Goal: Task Accomplishment & Management: Complete application form

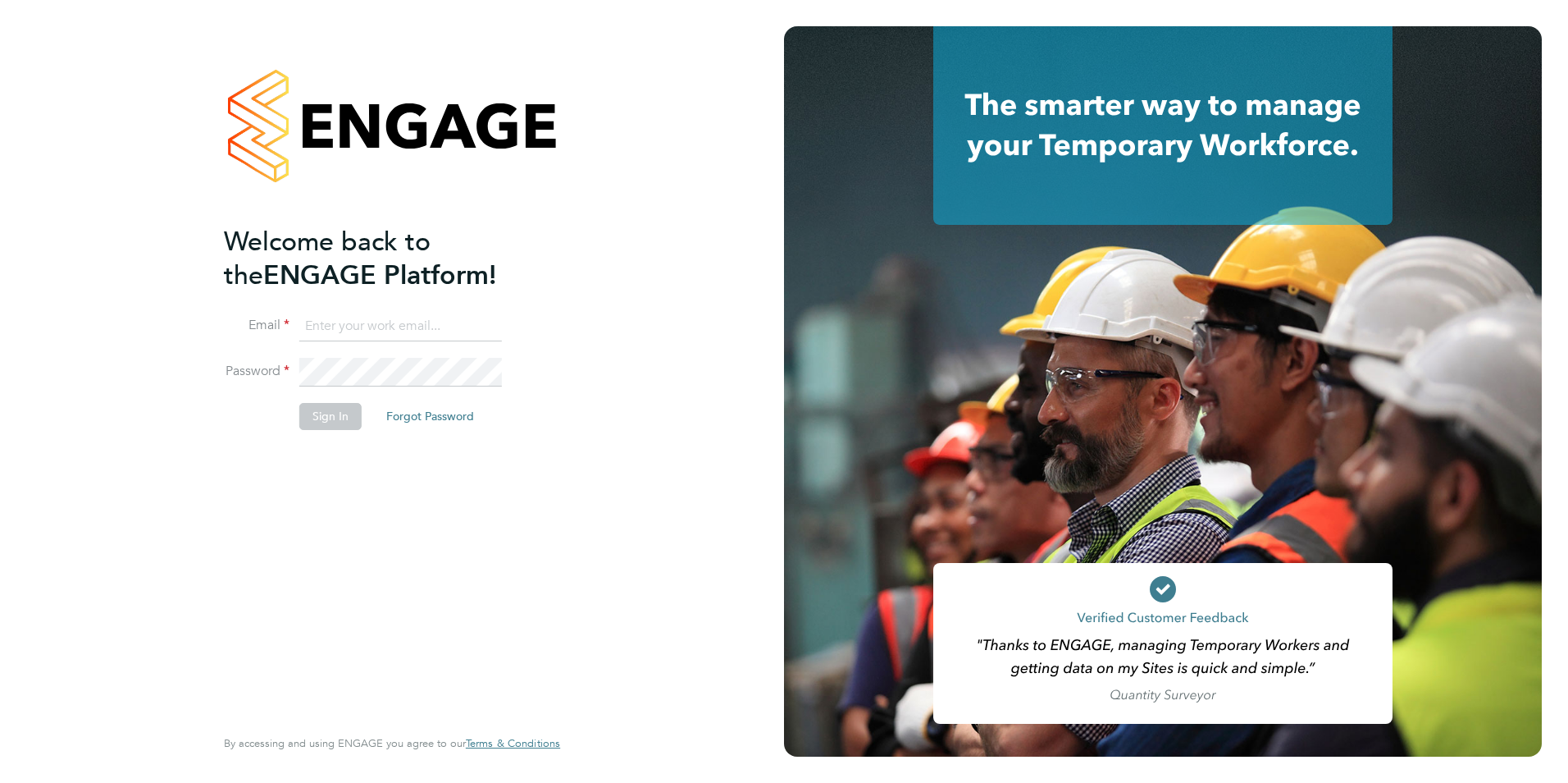
type input "[PERSON_NAME][EMAIL_ADDRESS][DOMAIN_NAME]"
click at [333, 416] on button "Sign In" at bounding box center [331, 416] width 63 height 26
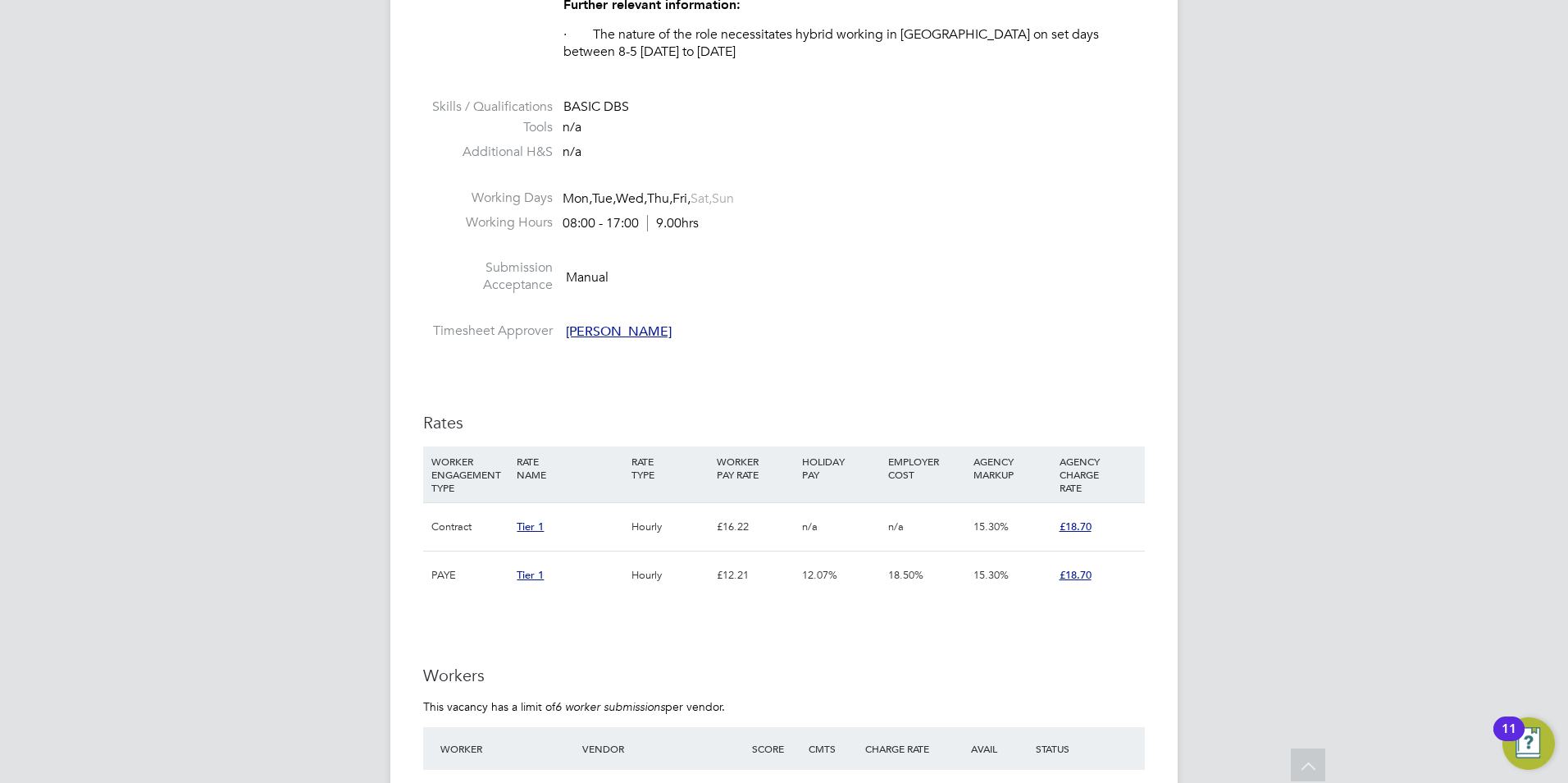
scroll to position [5086, 0]
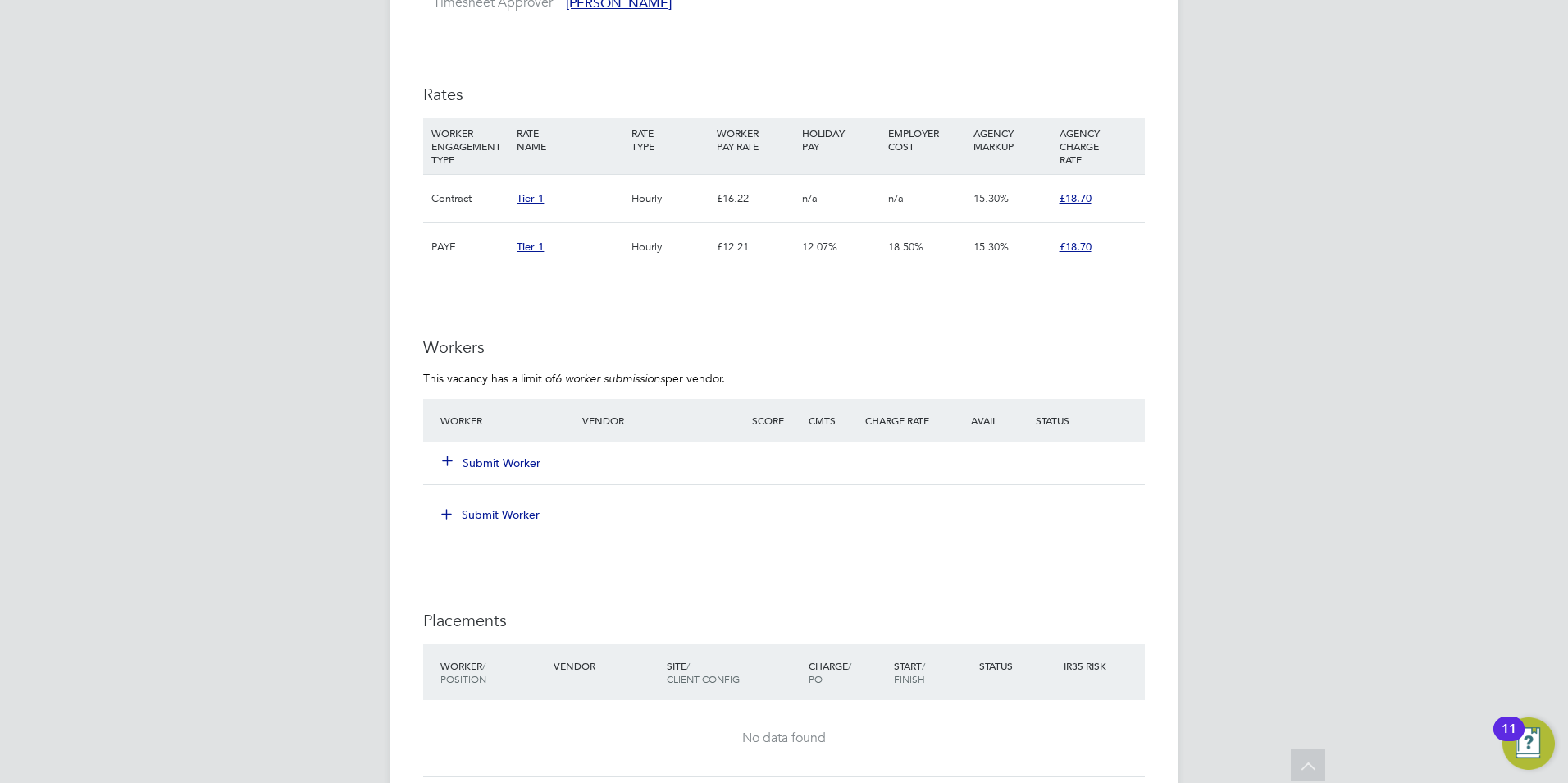
click at [476, 471] on button "Submit Worker" at bounding box center [492, 462] width 98 height 16
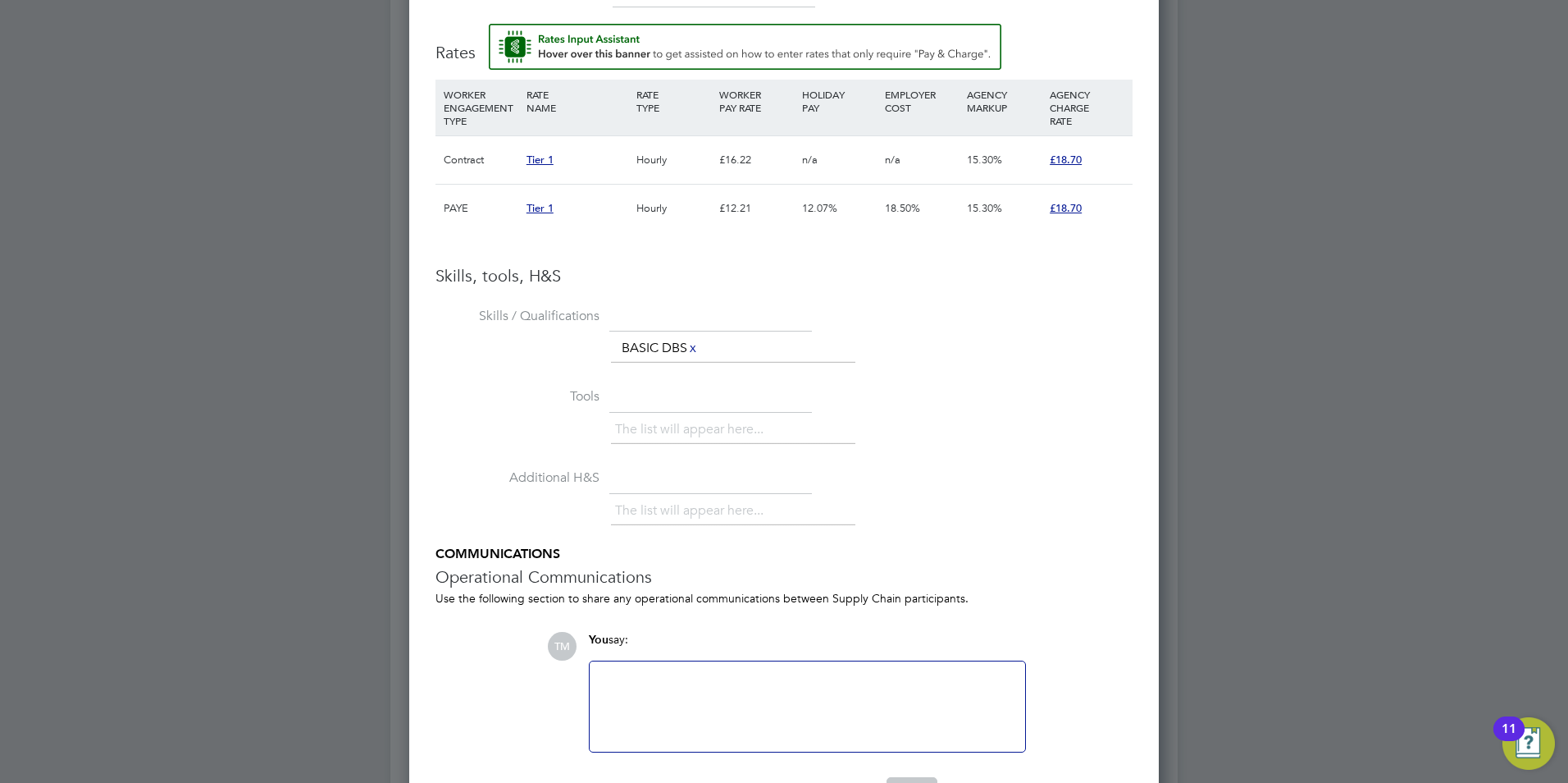
scroll to position [5168, 0]
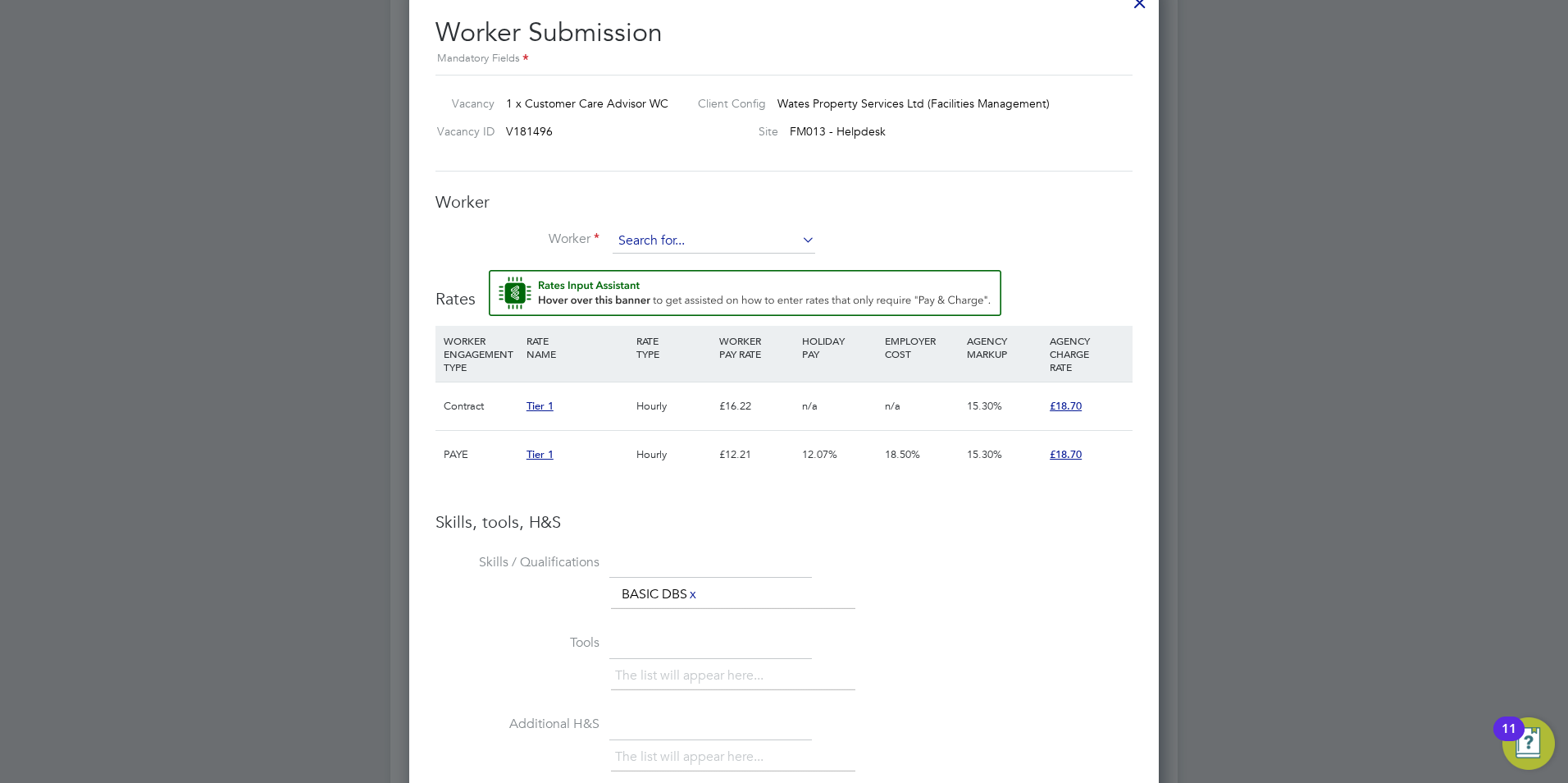
click at [683, 244] on input at bounding box center [713, 240] width 202 height 25
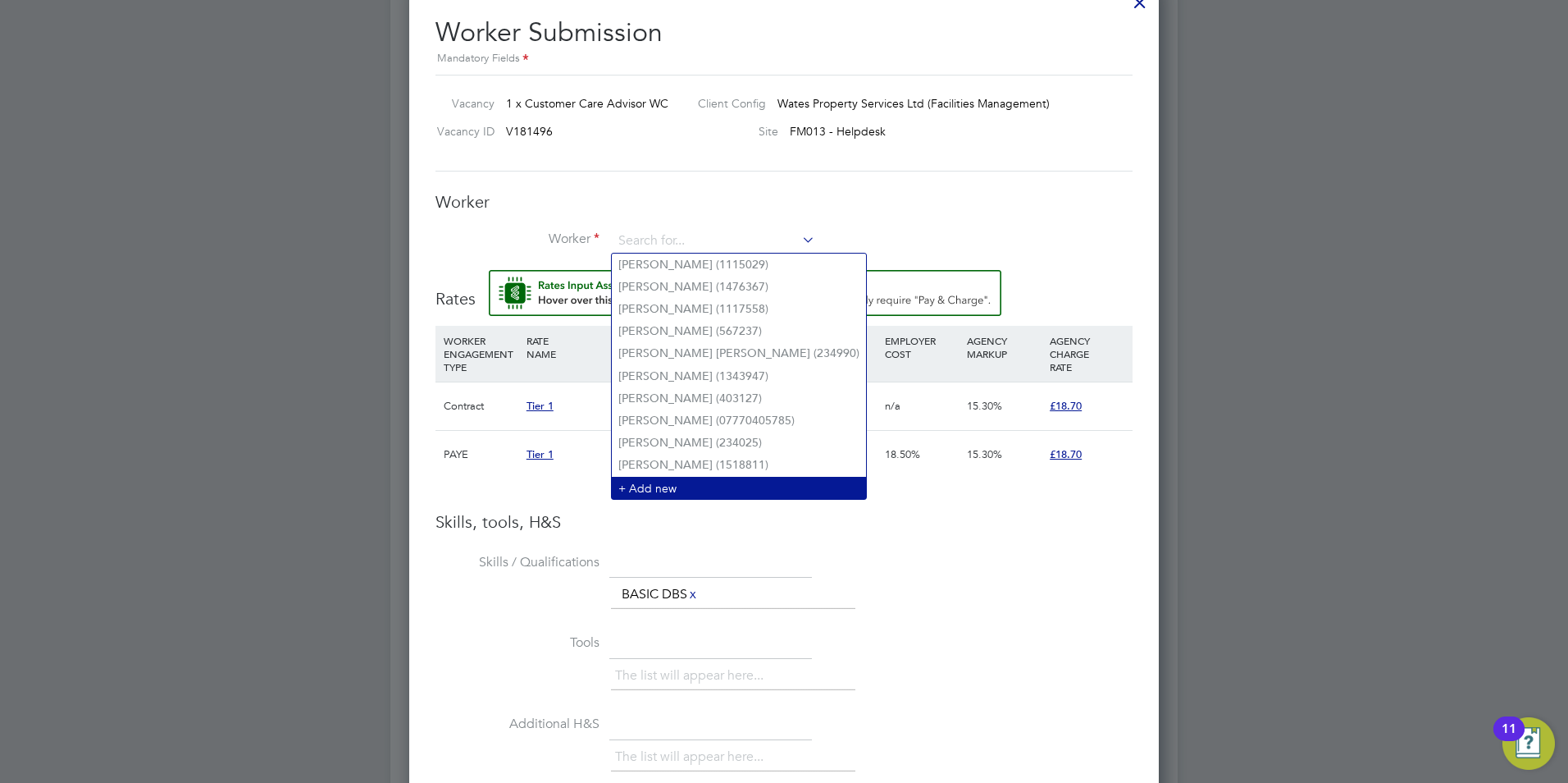
click at [678, 481] on li "+ Add new" at bounding box center [739, 488] width 254 height 22
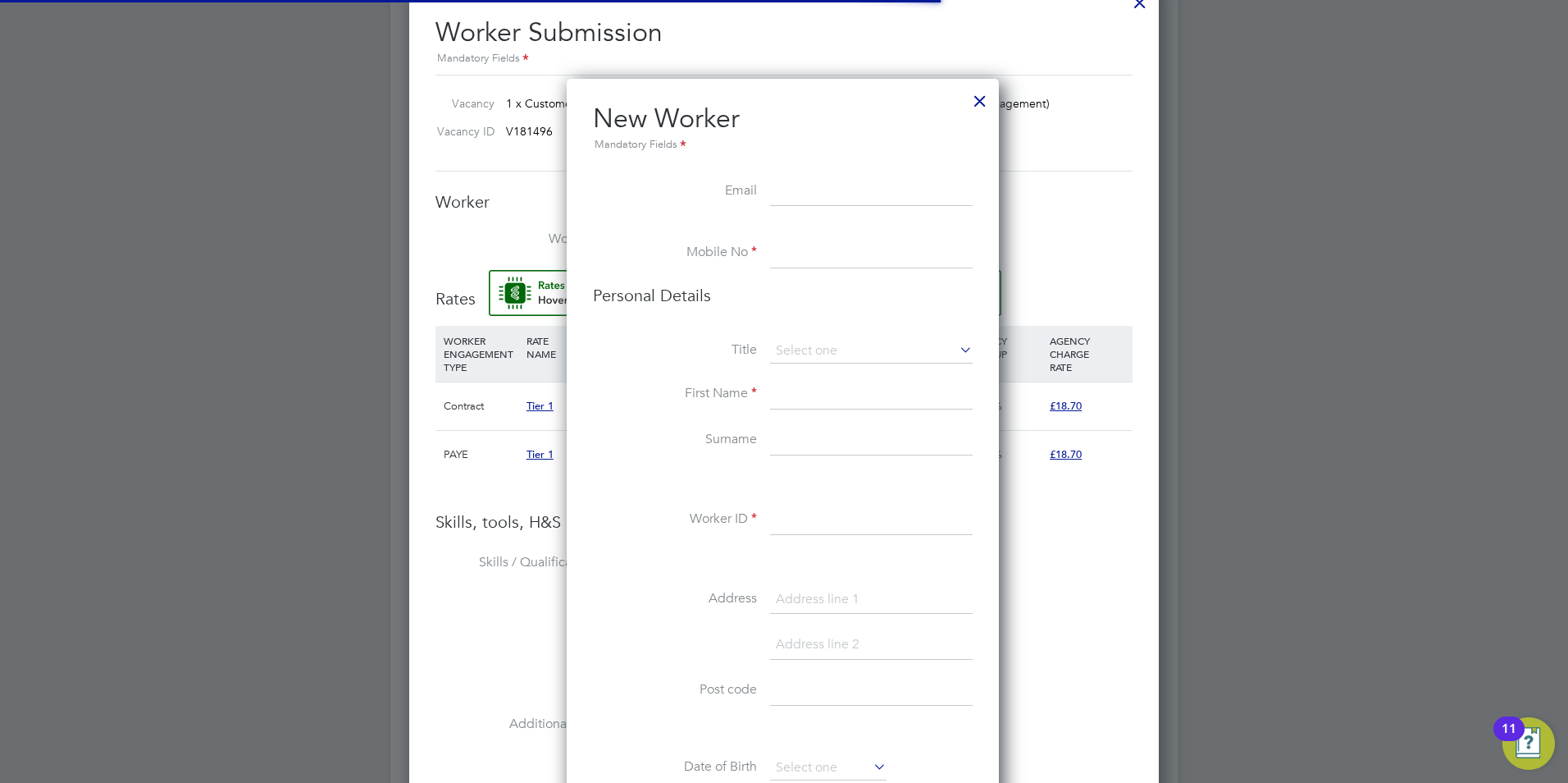
scroll to position [1388, 435]
paste input "[EMAIL_ADDRESS][DOMAIN_NAME]"
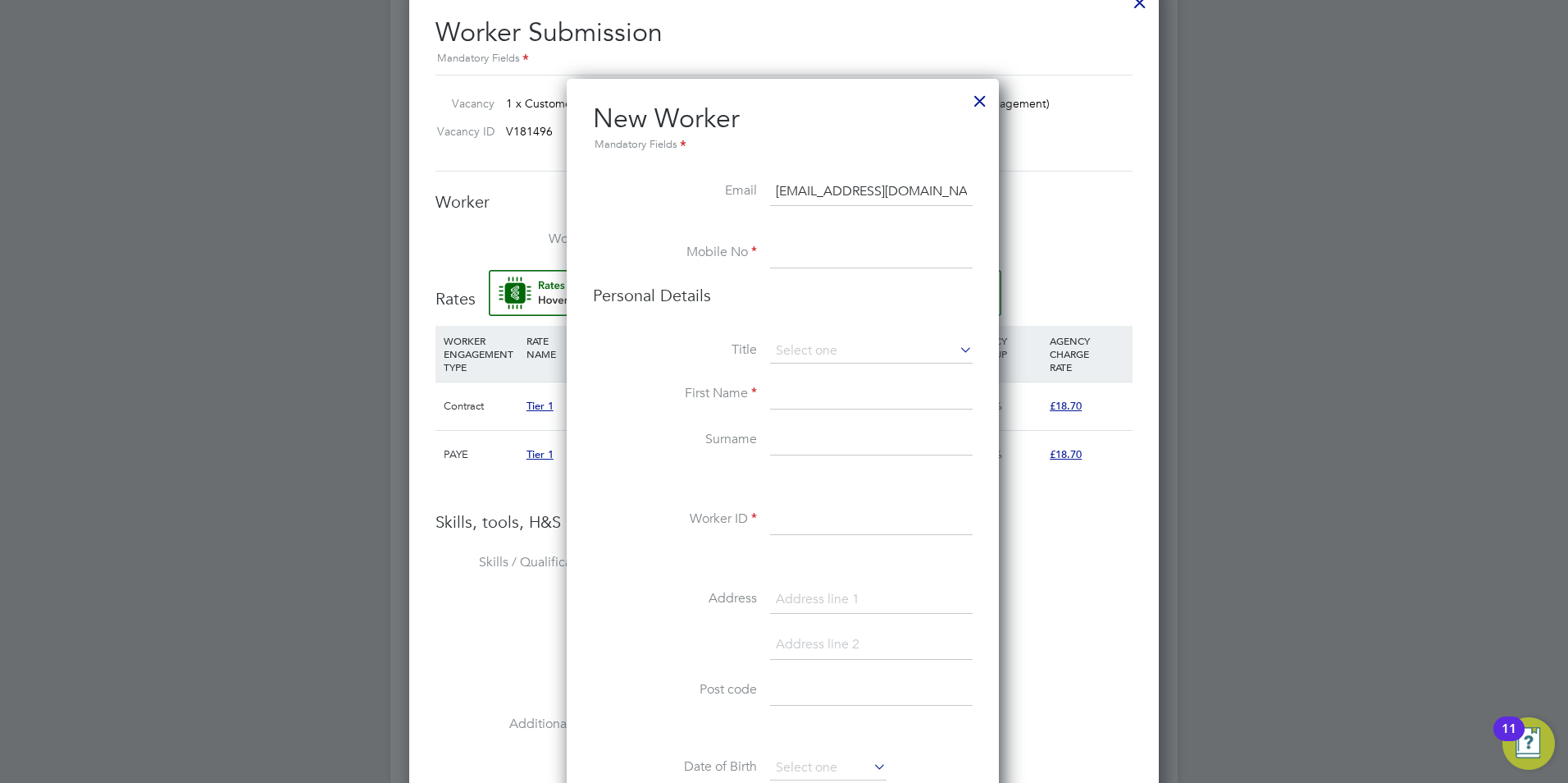
type input "[EMAIL_ADDRESS][DOMAIN_NAME]"
click at [910, 232] on li at bounding box center [783, 230] width 380 height 16
click at [861, 249] on input at bounding box center [871, 253] width 202 height 30
paste input "07367453359"
type input "07367453359"
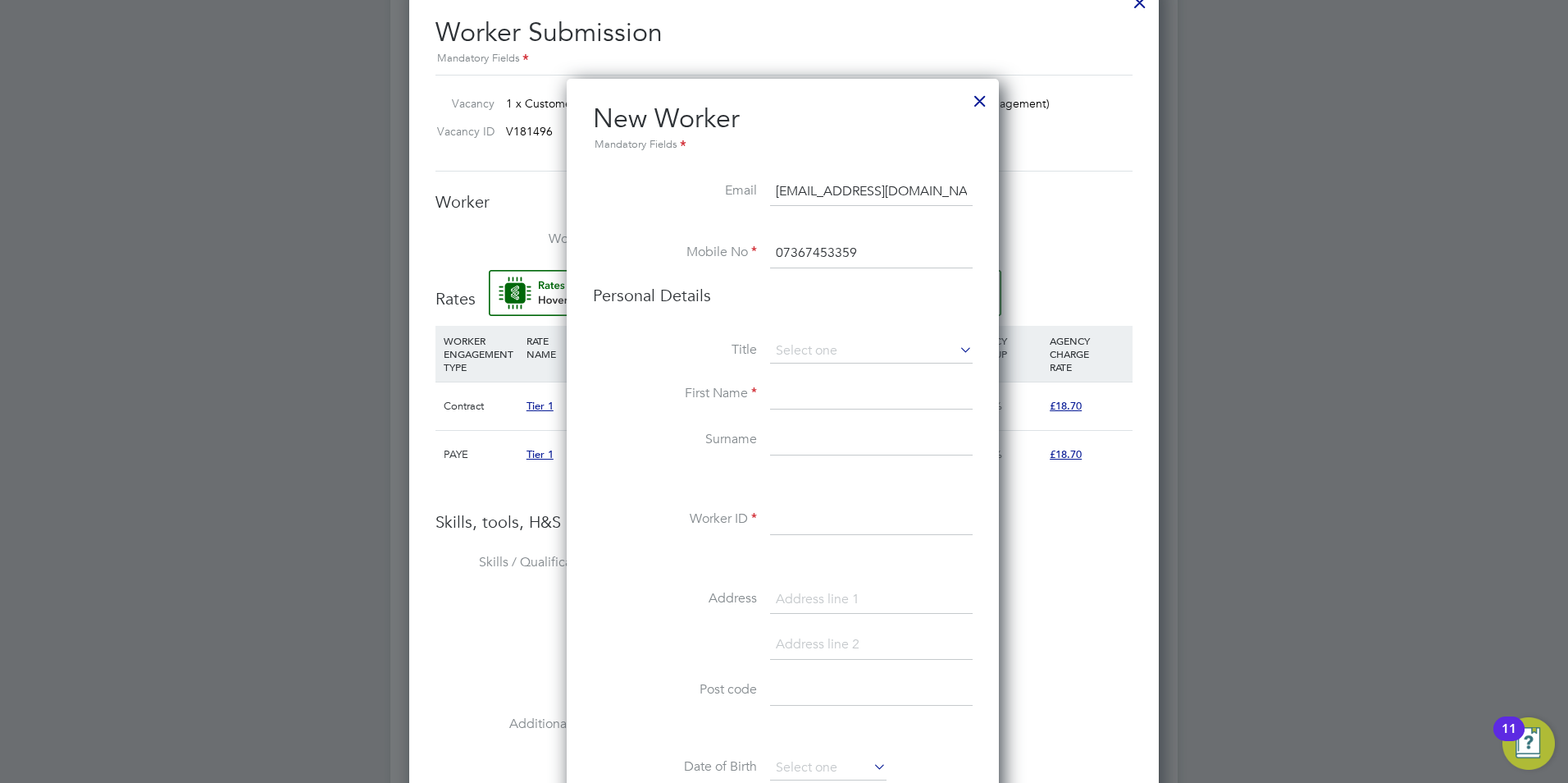
click at [844, 395] on input at bounding box center [871, 394] width 202 height 30
type input "[PERSON_NAME]"
click at [809, 442] on input "A" at bounding box center [871, 440] width 202 height 30
type input "[DEMOGRAPHIC_DATA]"
click at [797, 514] on input at bounding box center [871, 520] width 202 height 30
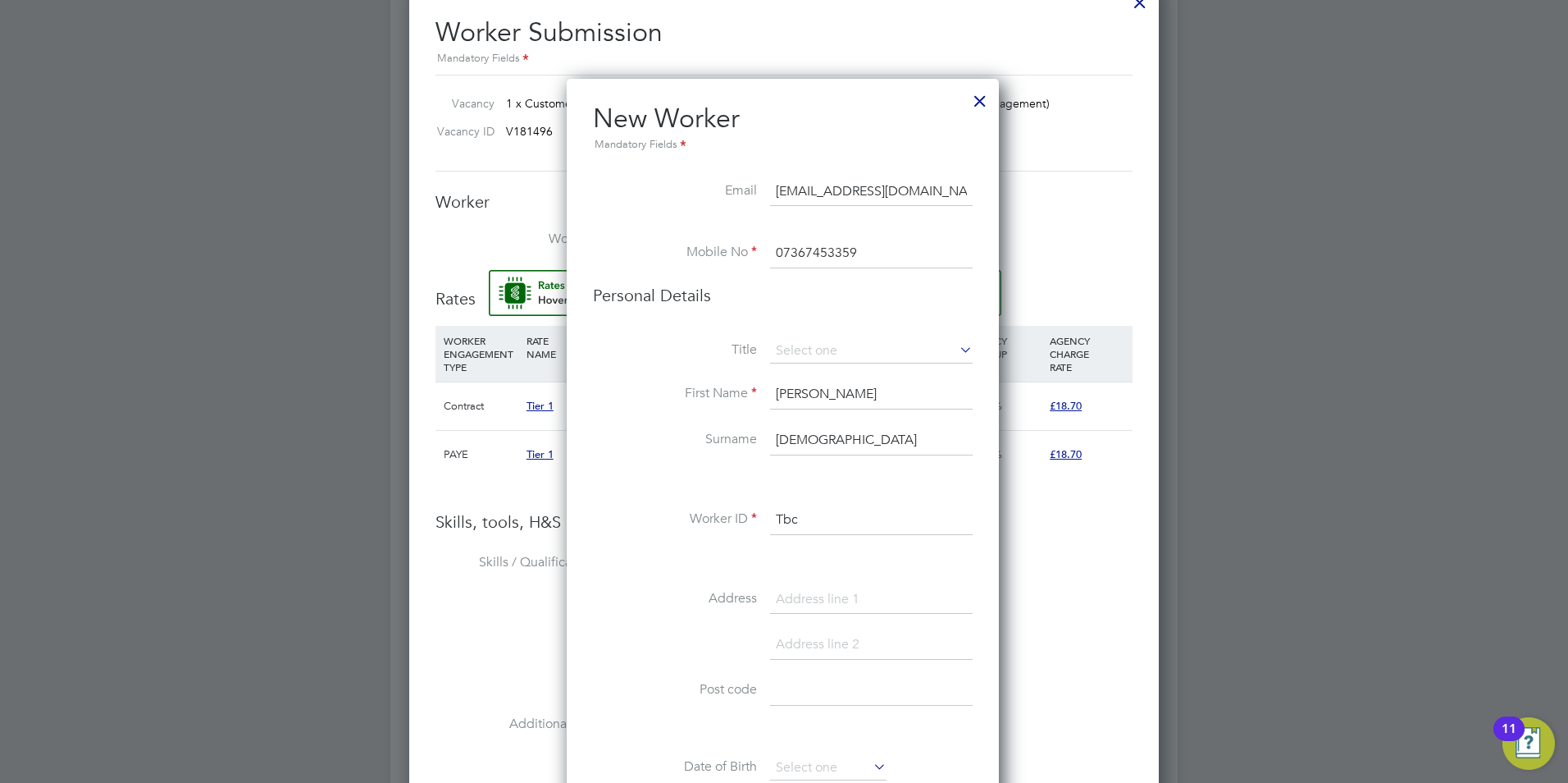
click at [597, 591] on label "Address" at bounding box center [675, 598] width 164 height 17
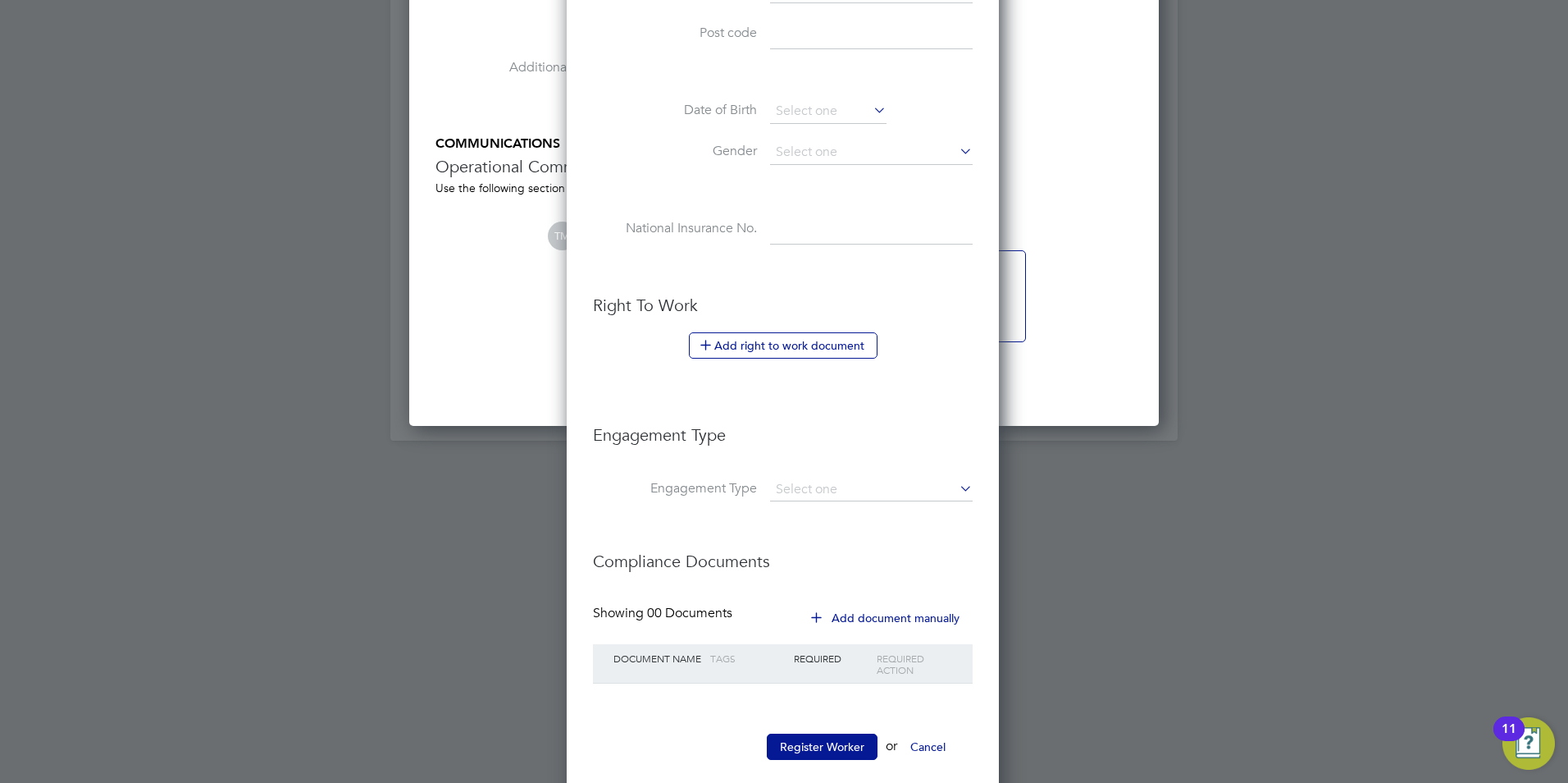
scroll to position [5851, 0]
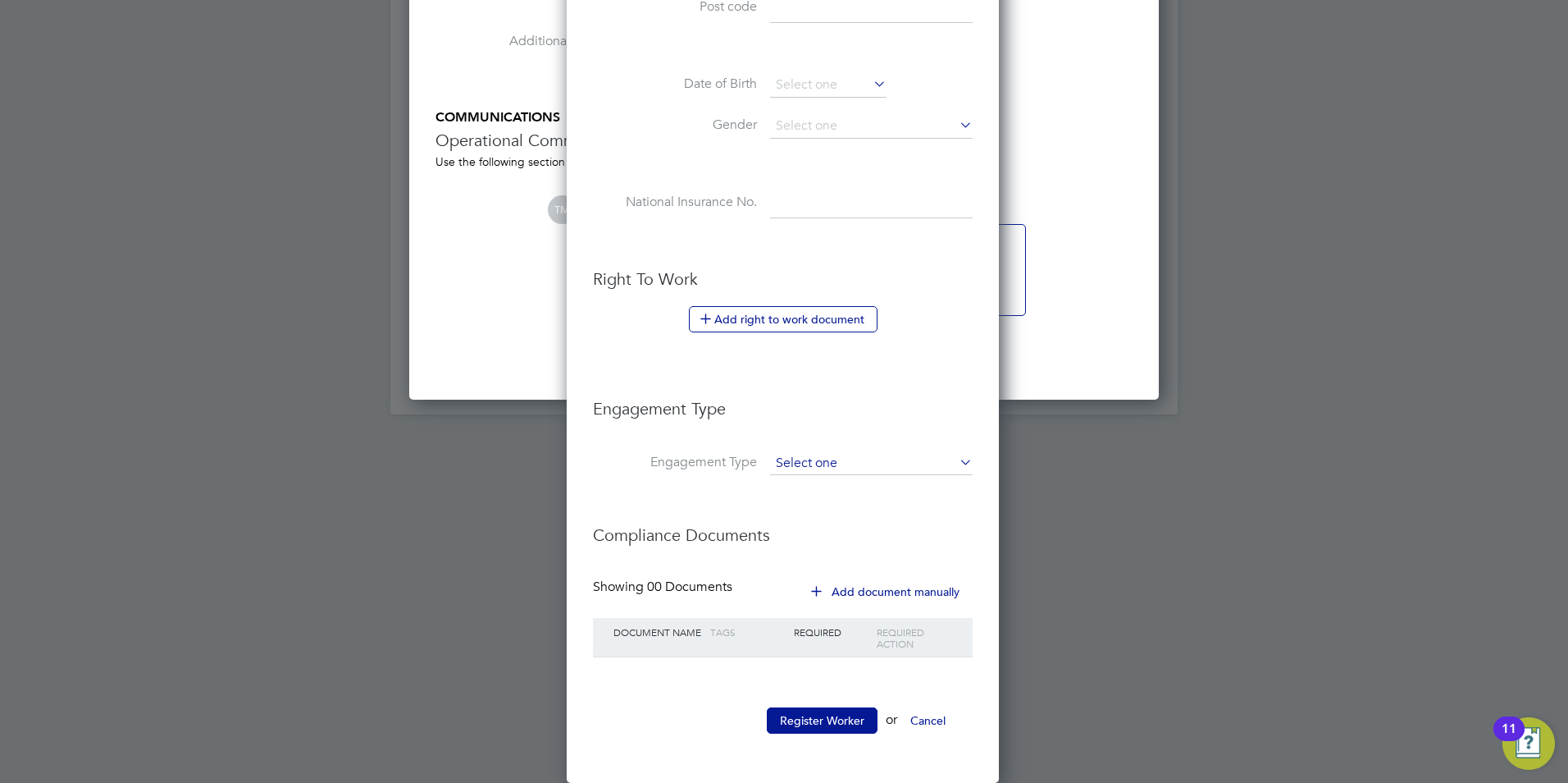
click at [872, 463] on input at bounding box center [871, 463] width 202 height 23
click at [594, 489] on li "Engagement Type" at bounding box center [783, 471] width 380 height 40
click at [830, 718] on button "Register Worker" at bounding box center [822, 720] width 111 height 26
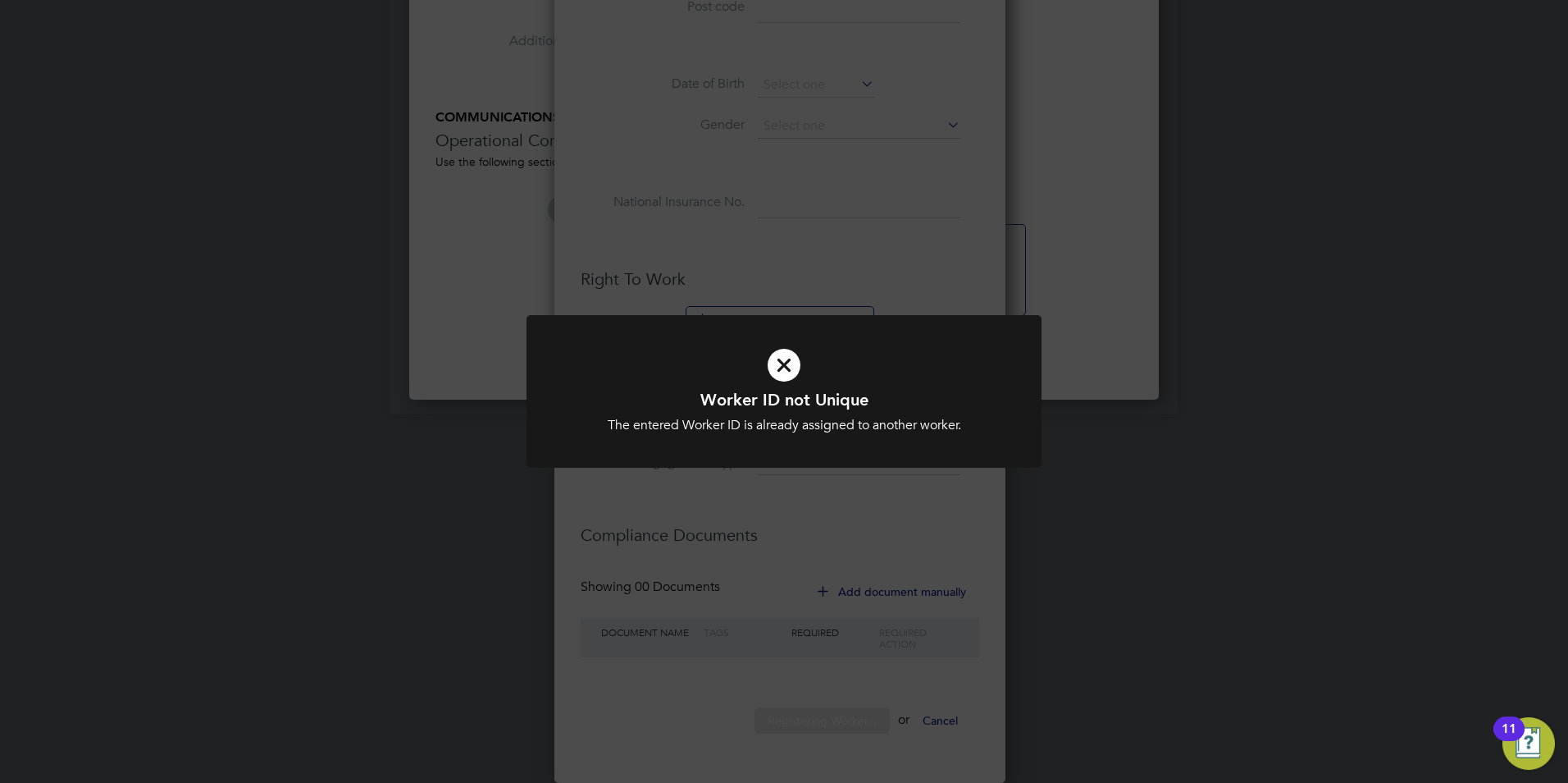
scroll to position [1388, 435]
click at [977, 262] on div "Worker ID not Unique The entered Worker ID is already assigned to another worke…" at bounding box center [784, 391] width 1568 height 783
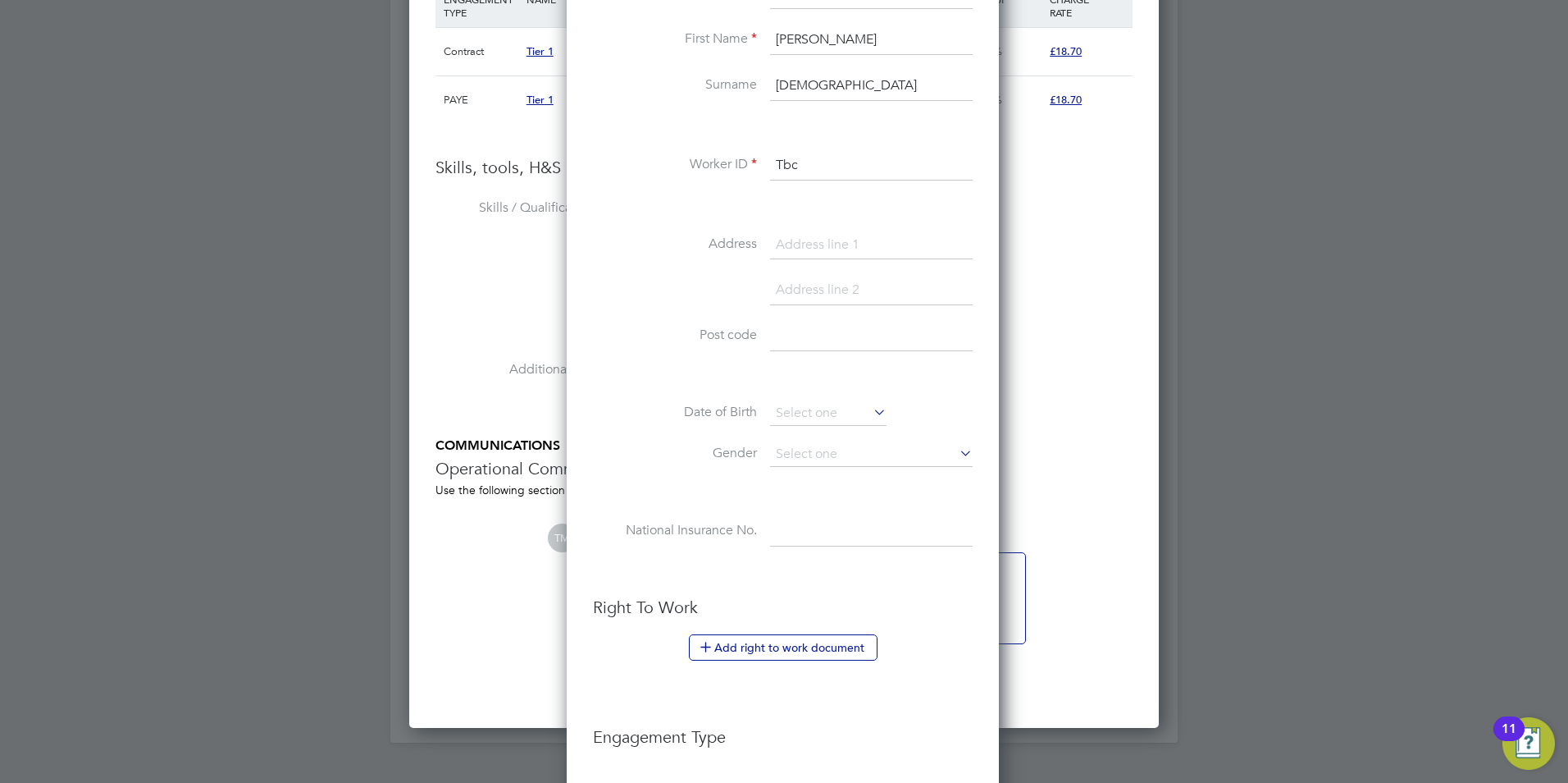
scroll to position [5276, 0]
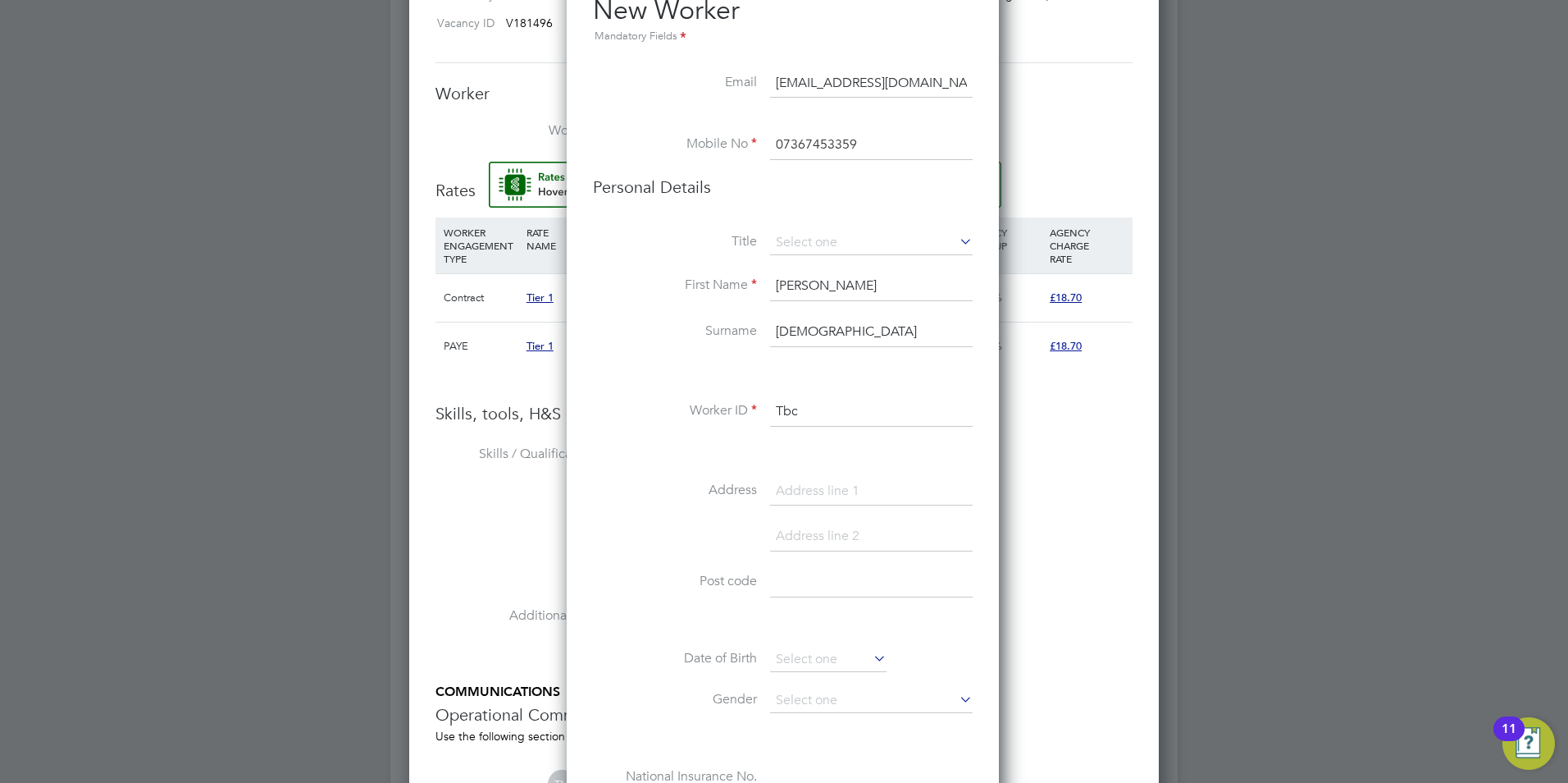
click at [825, 421] on input "Tbc" at bounding box center [871, 411] width 202 height 30
type input "Tbc2"
click at [650, 464] on div "Title First Name [PERSON_NAME] Surname [PERSON_NAME] Worker ID Tbc2 Address Pos…" at bounding box center [783, 528] width 380 height 596
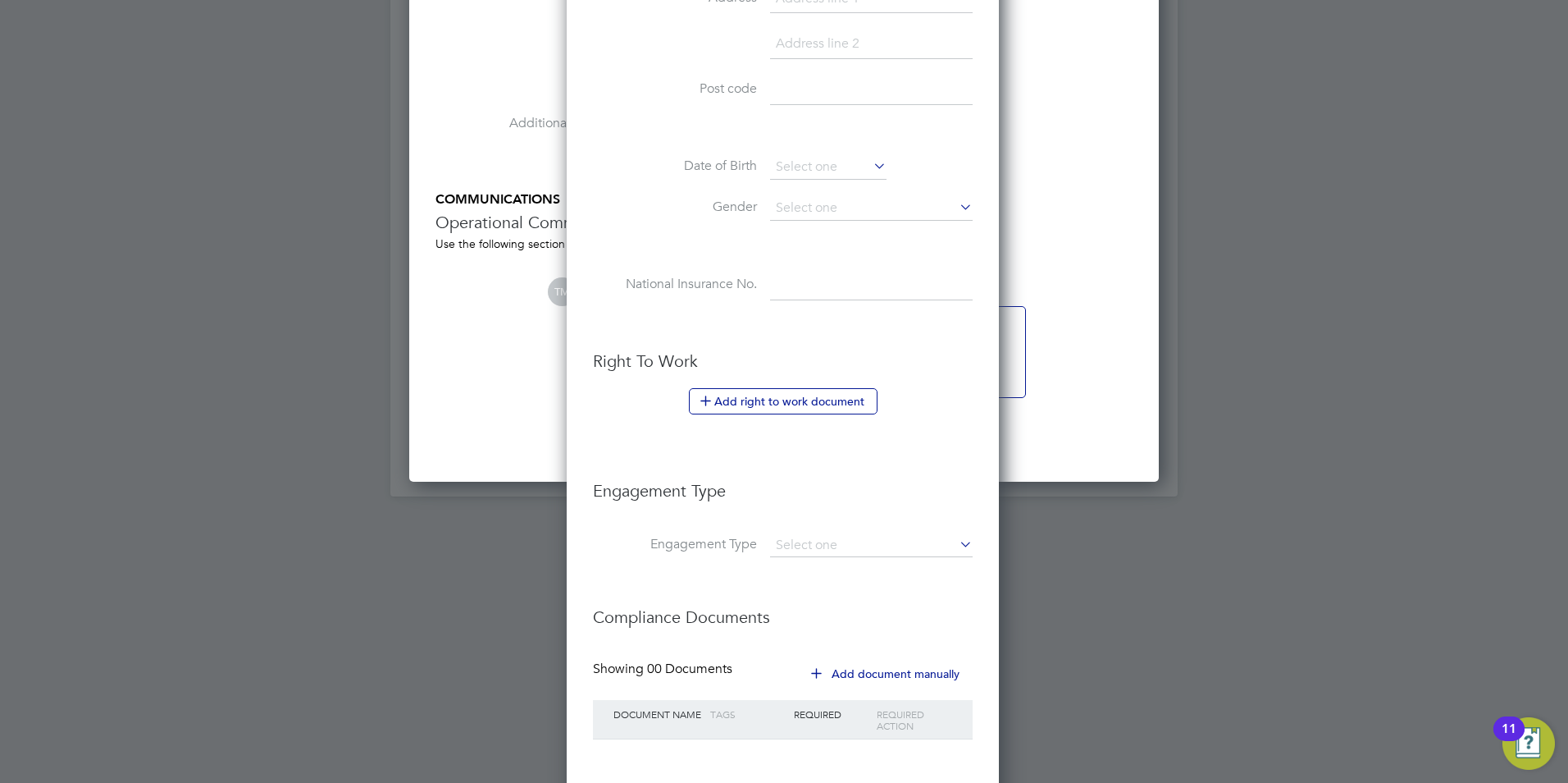
scroll to position [5851, 0]
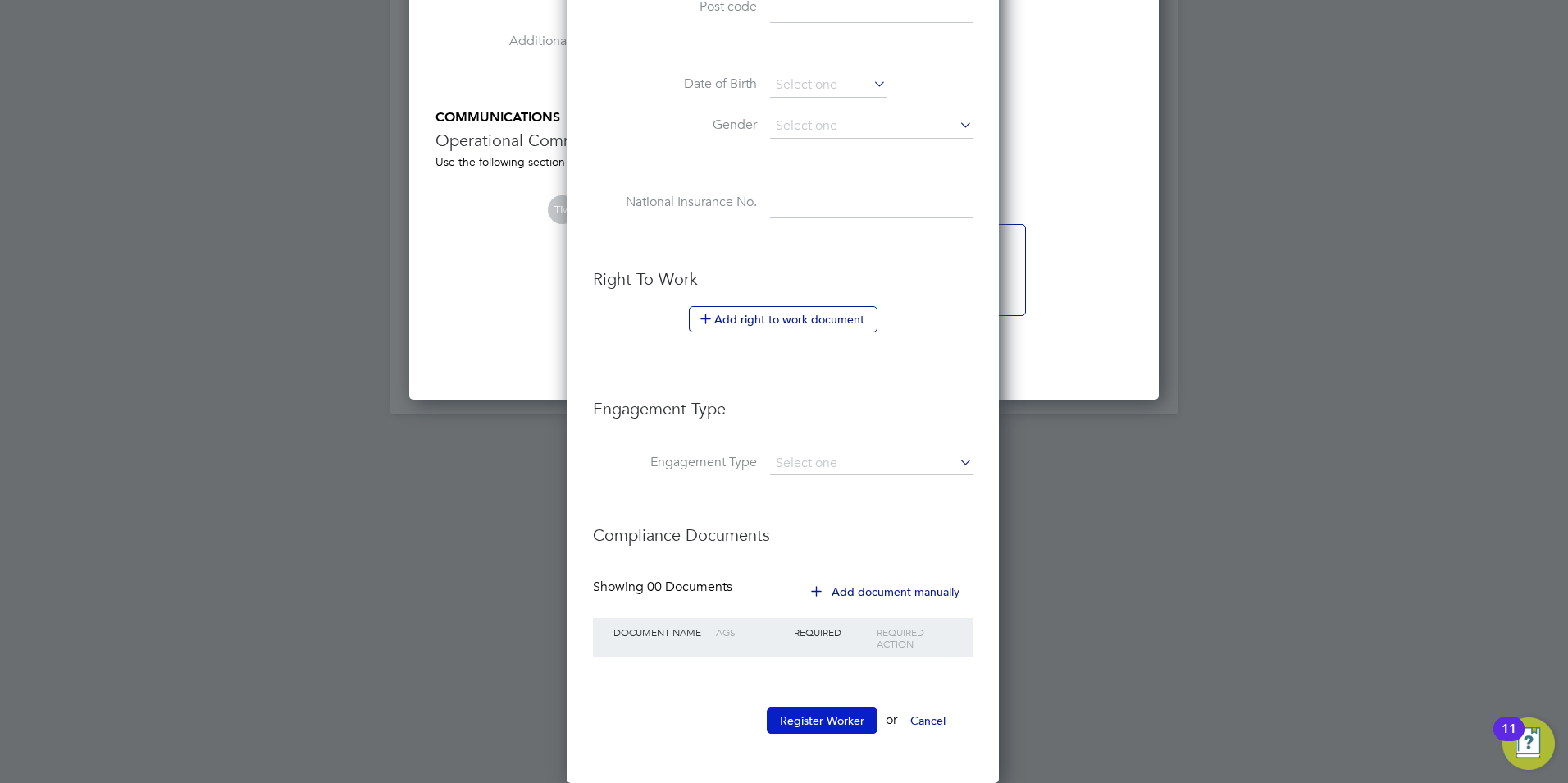
click at [825, 722] on button "Register Worker" at bounding box center [822, 720] width 111 height 26
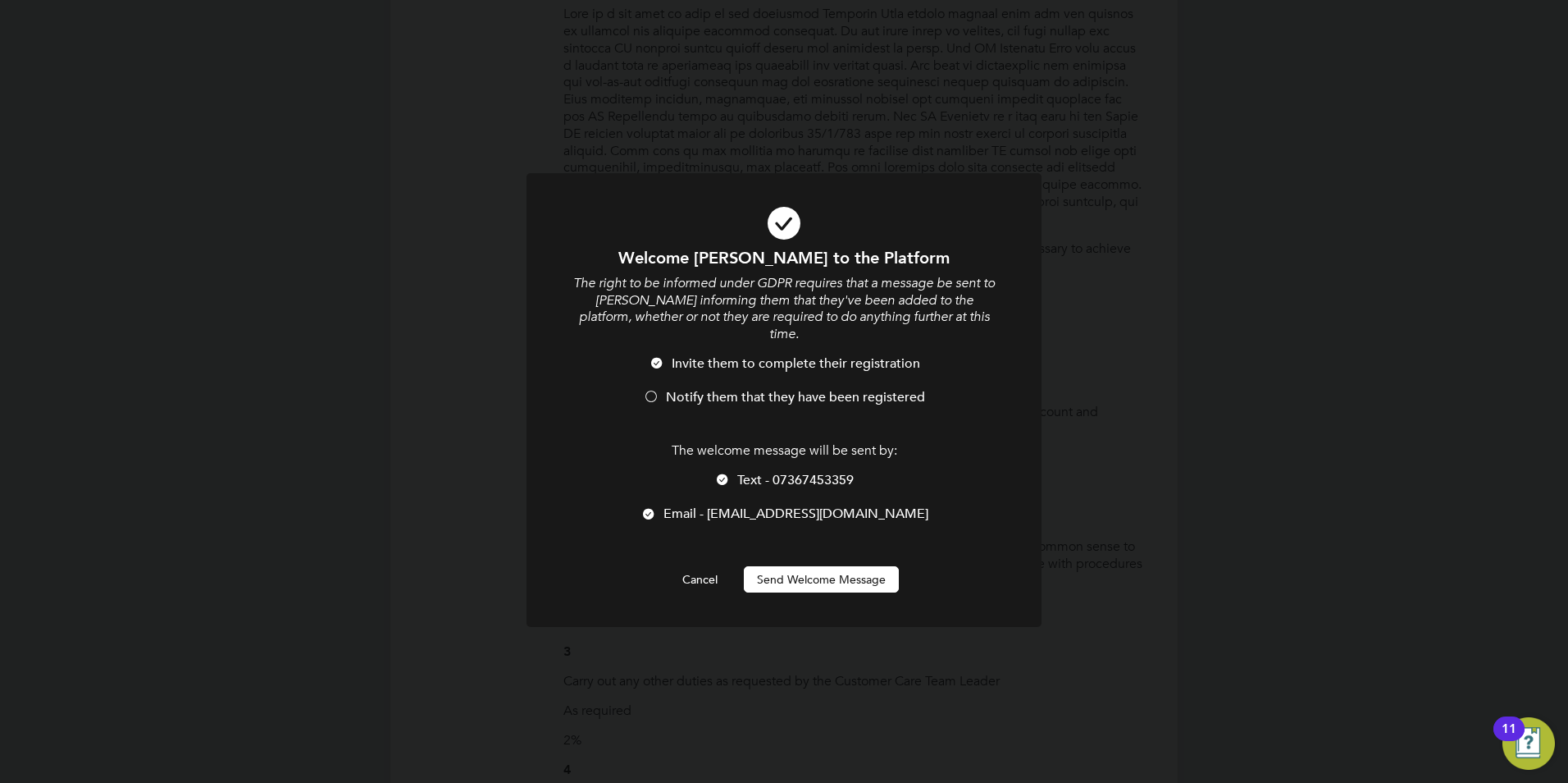
click at [758, 471] on span "Text - 07367453359" at bounding box center [795, 479] width 117 height 16
click at [792, 566] on button "Send Welcome Message" at bounding box center [821, 579] width 155 height 26
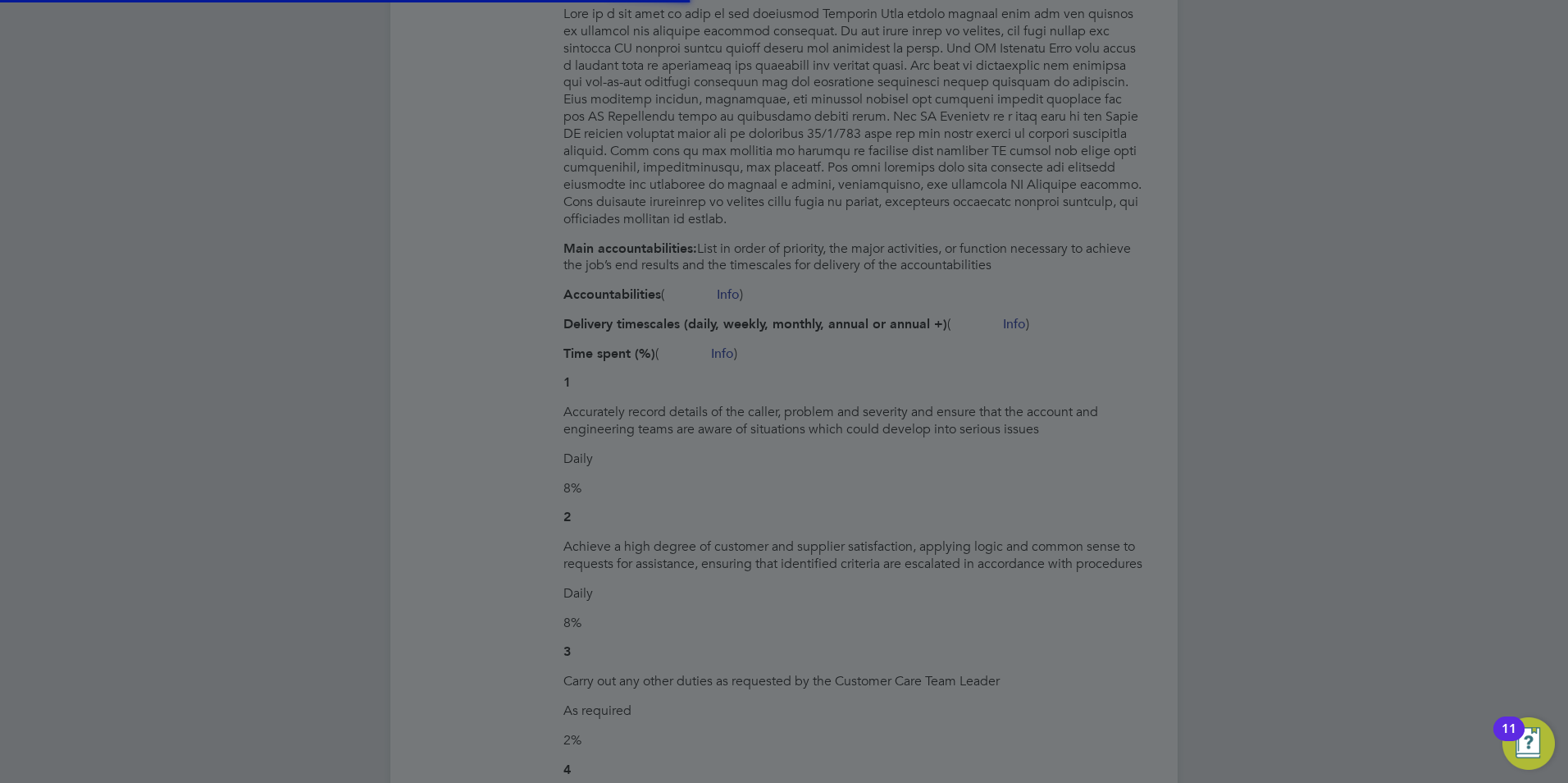
type input "[PERSON_NAME] (Tbc2)"
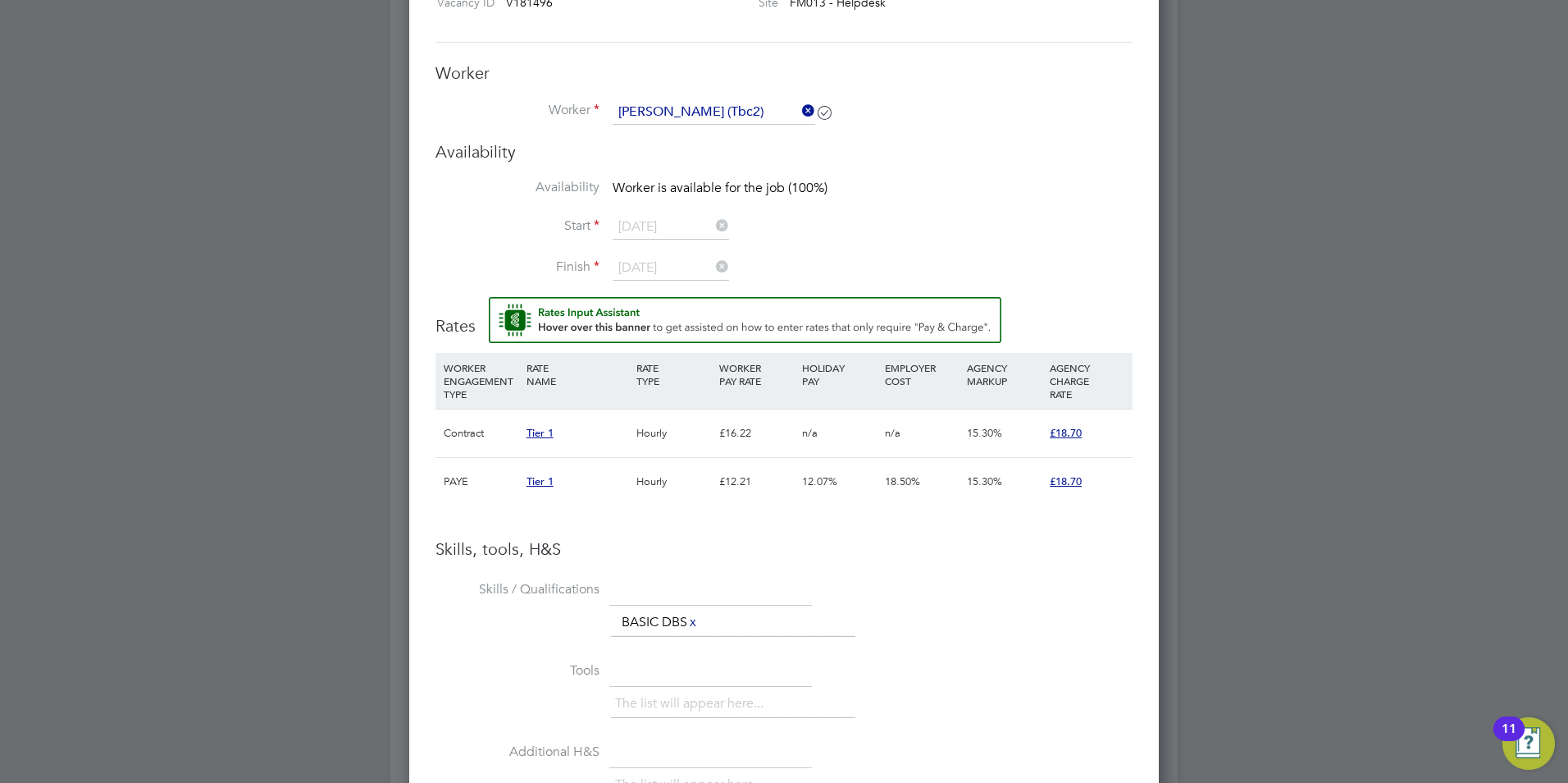
scroll to position [5133, 0]
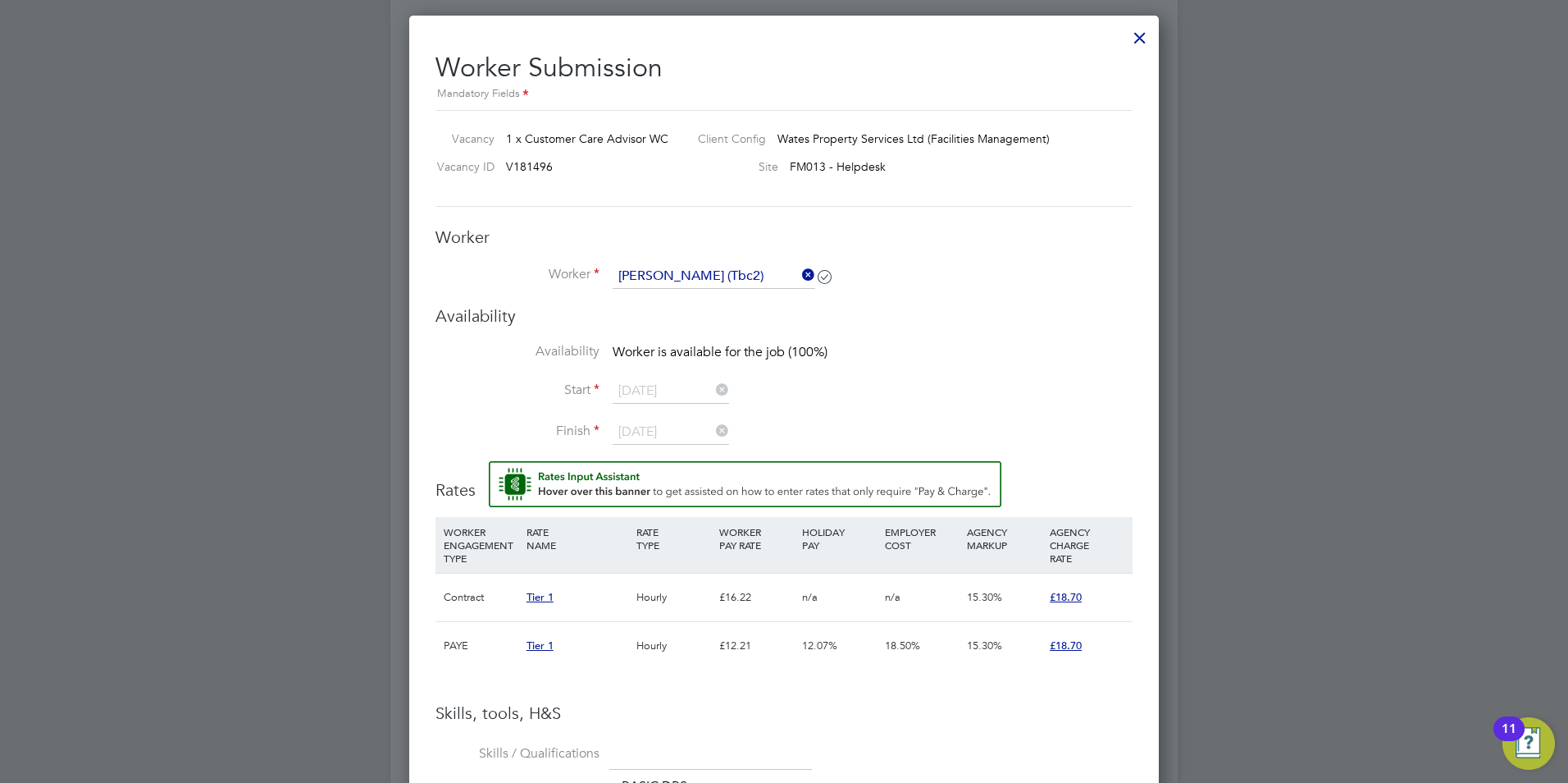
click at [1143, 40] on div at bounding box center [1140, 33] width 30 height 30
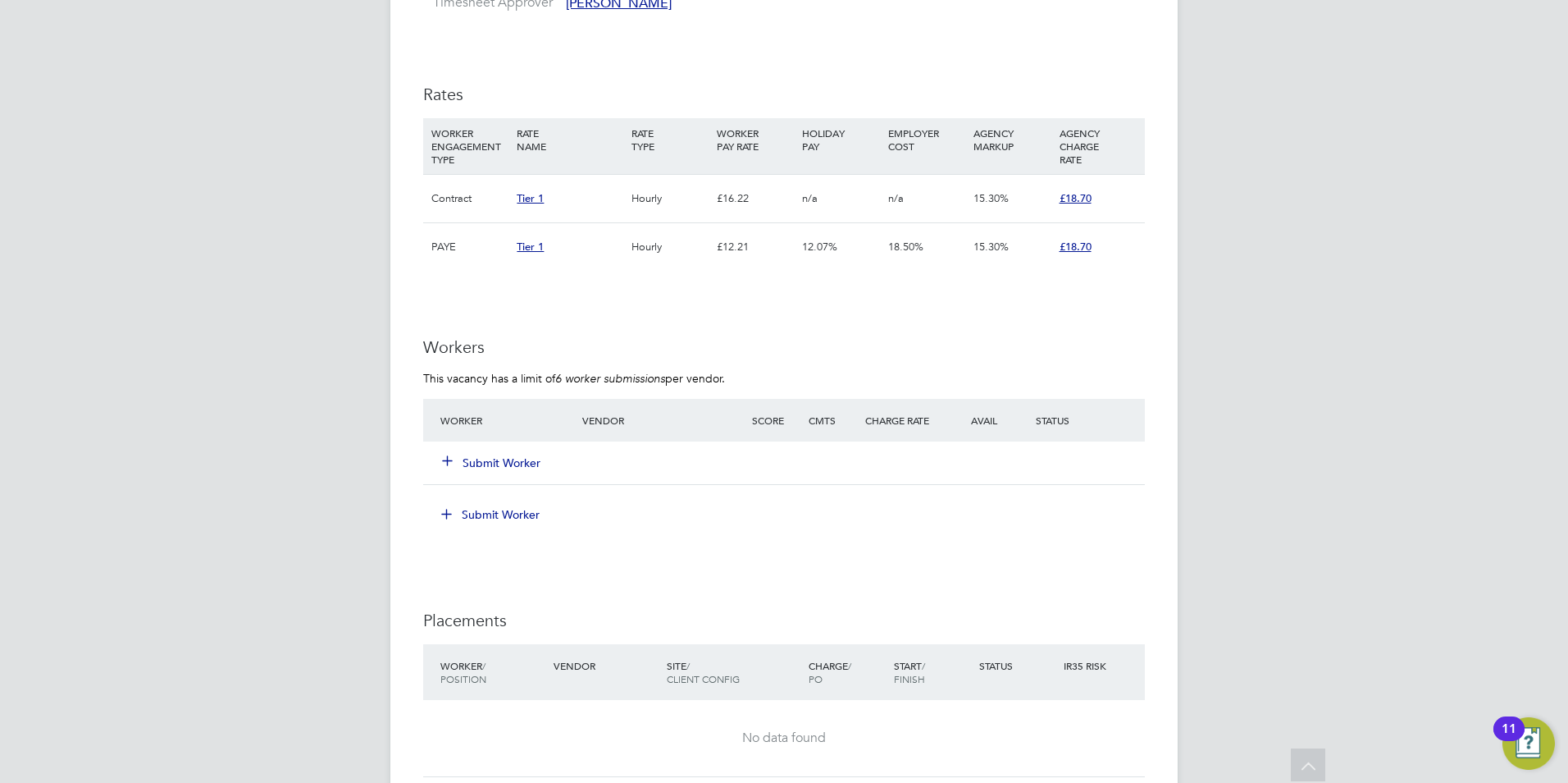
scroll to position [5168, 0]
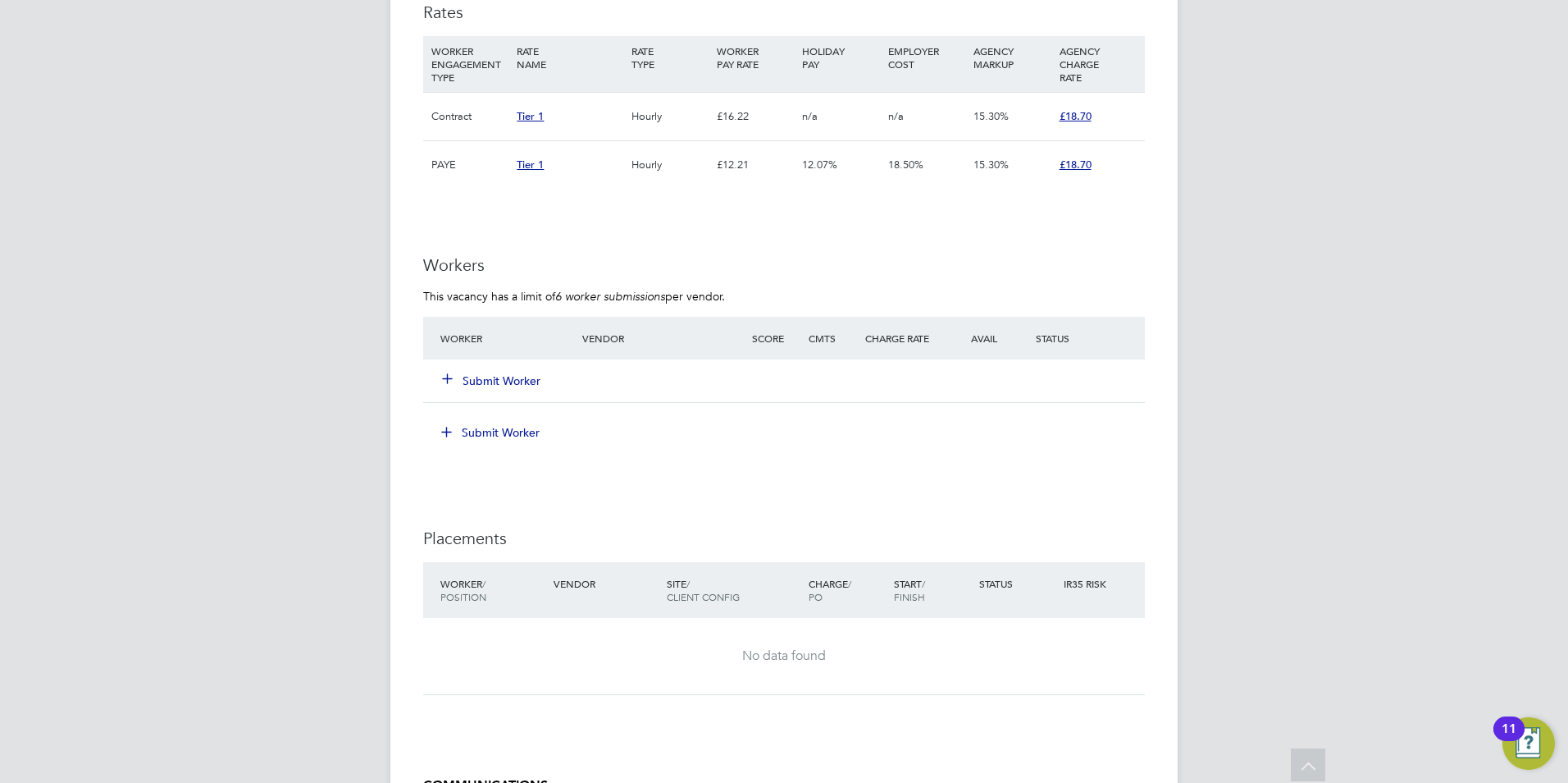
click at [498, 389] on button "Submit Worker" at bounding box center [492, 380] width 98 height 16
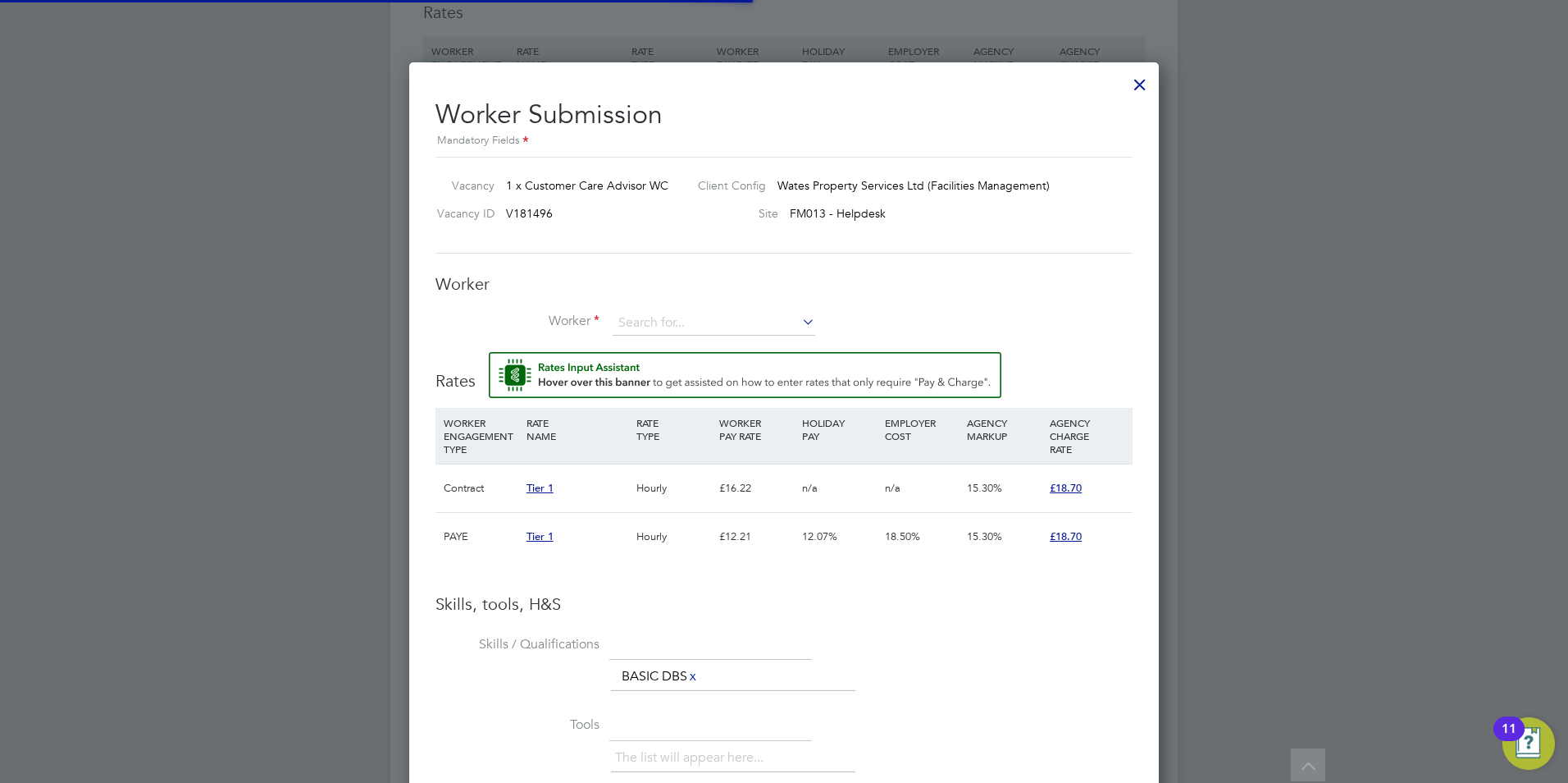
scroll to position [48, 112]
click at [767, 325] on input at bounding box center [713, 323] width 202 height 25
click at [737, 339] on li "[PERSON_NAME] An [PERSON_NAME] (Tbc2)" at bounding box center [713, 346] width 204 height 22
type input "[PERSON_NAME] (Tbc2)"
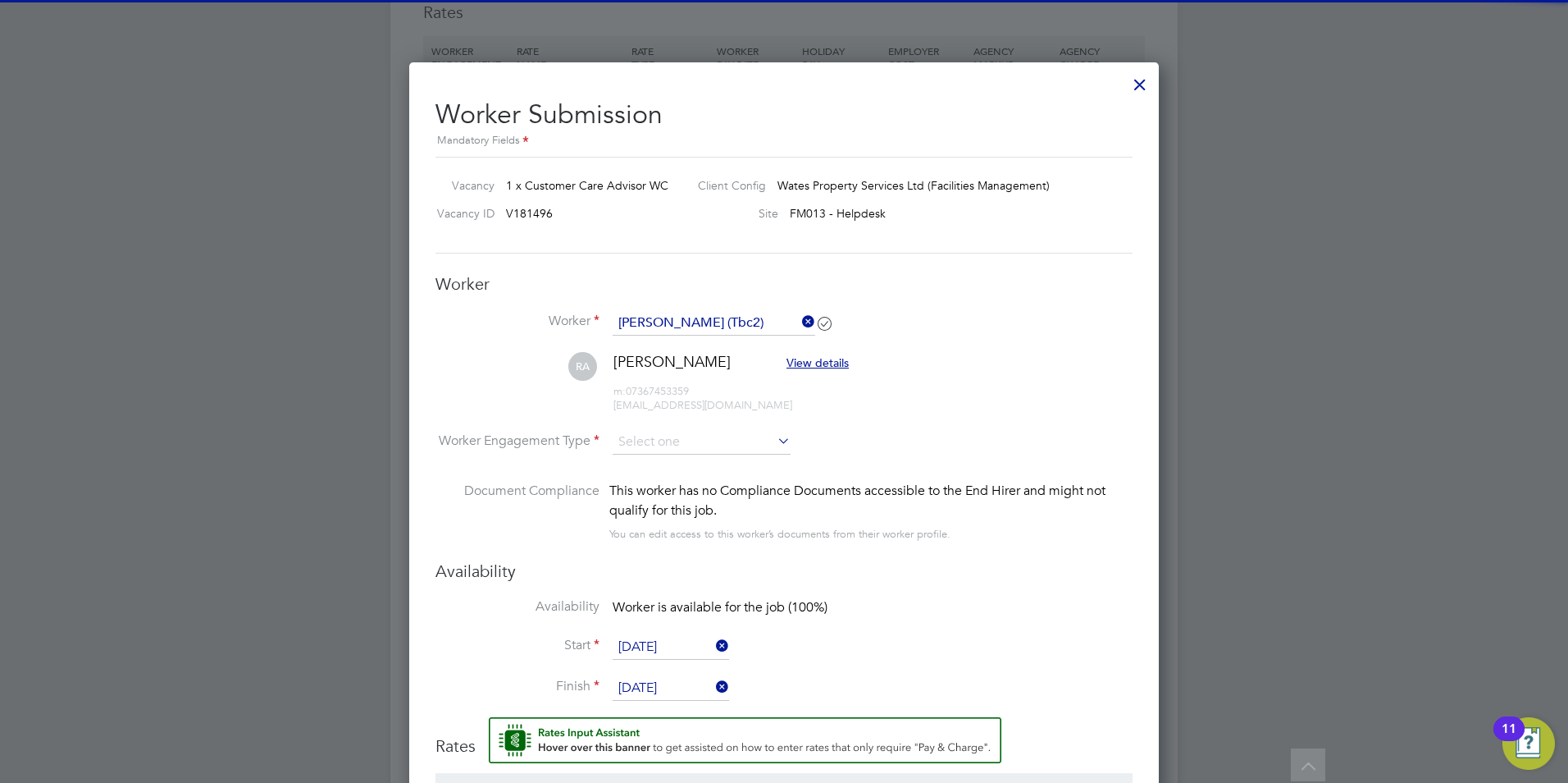
scroll to position [5250, 0]
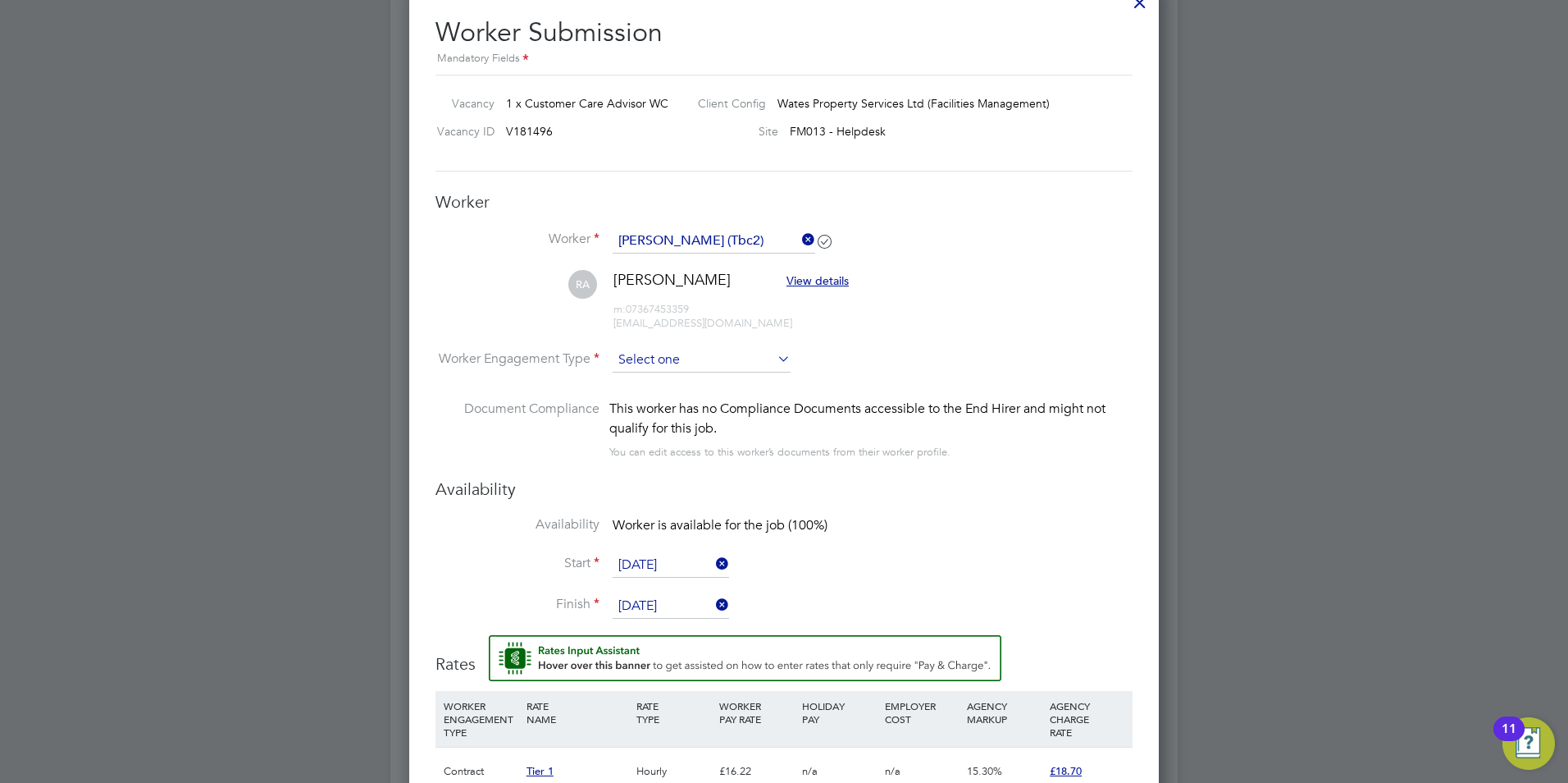
click at [718, 362] on input at bounding box center [701, 360] width 178 height 25
click at [677, 400] on li "PAYE" at bounding box center [701, 404] width 179 height 21
type input "PAYE"
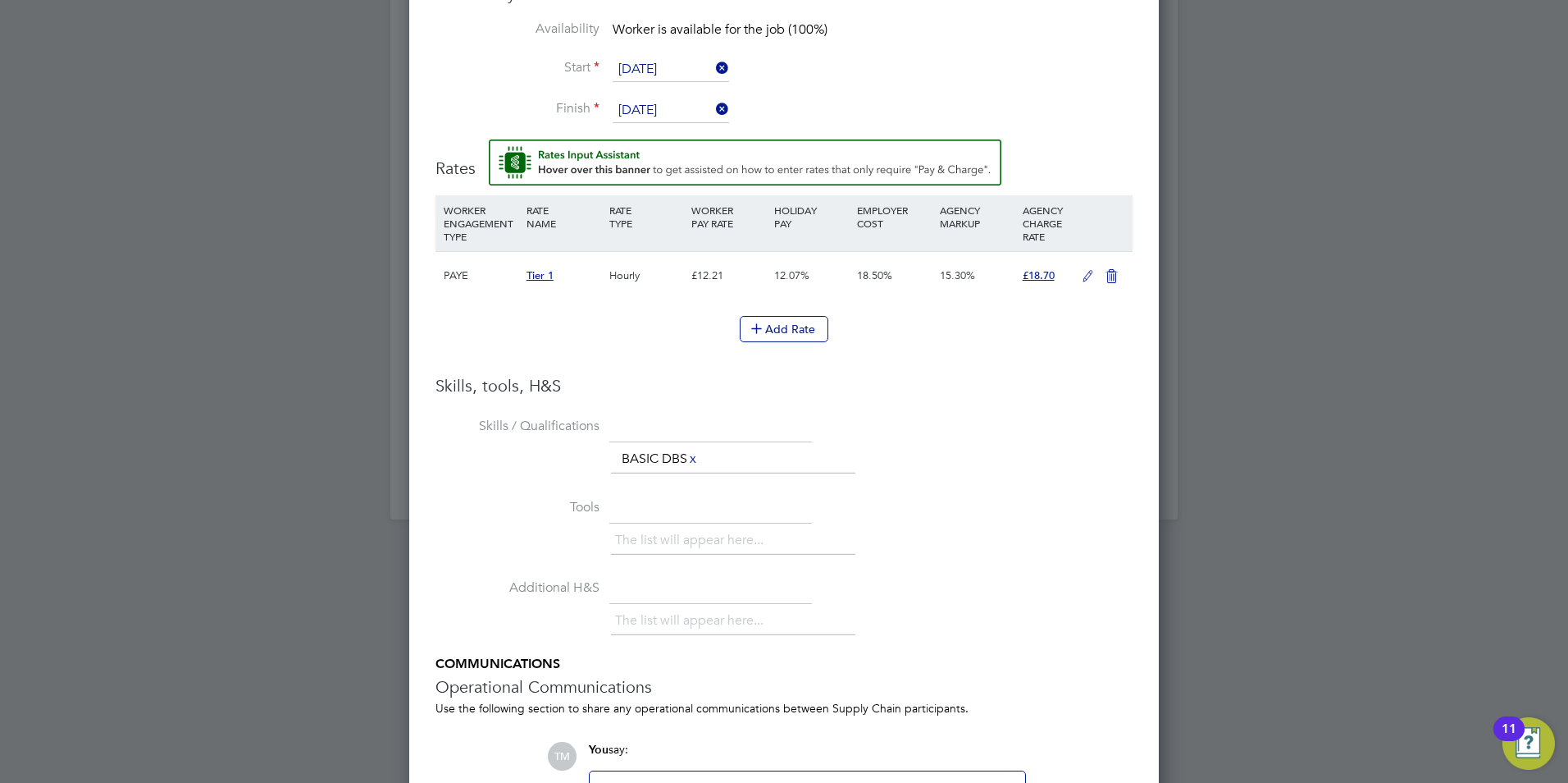
scroll to position [5909, 0]
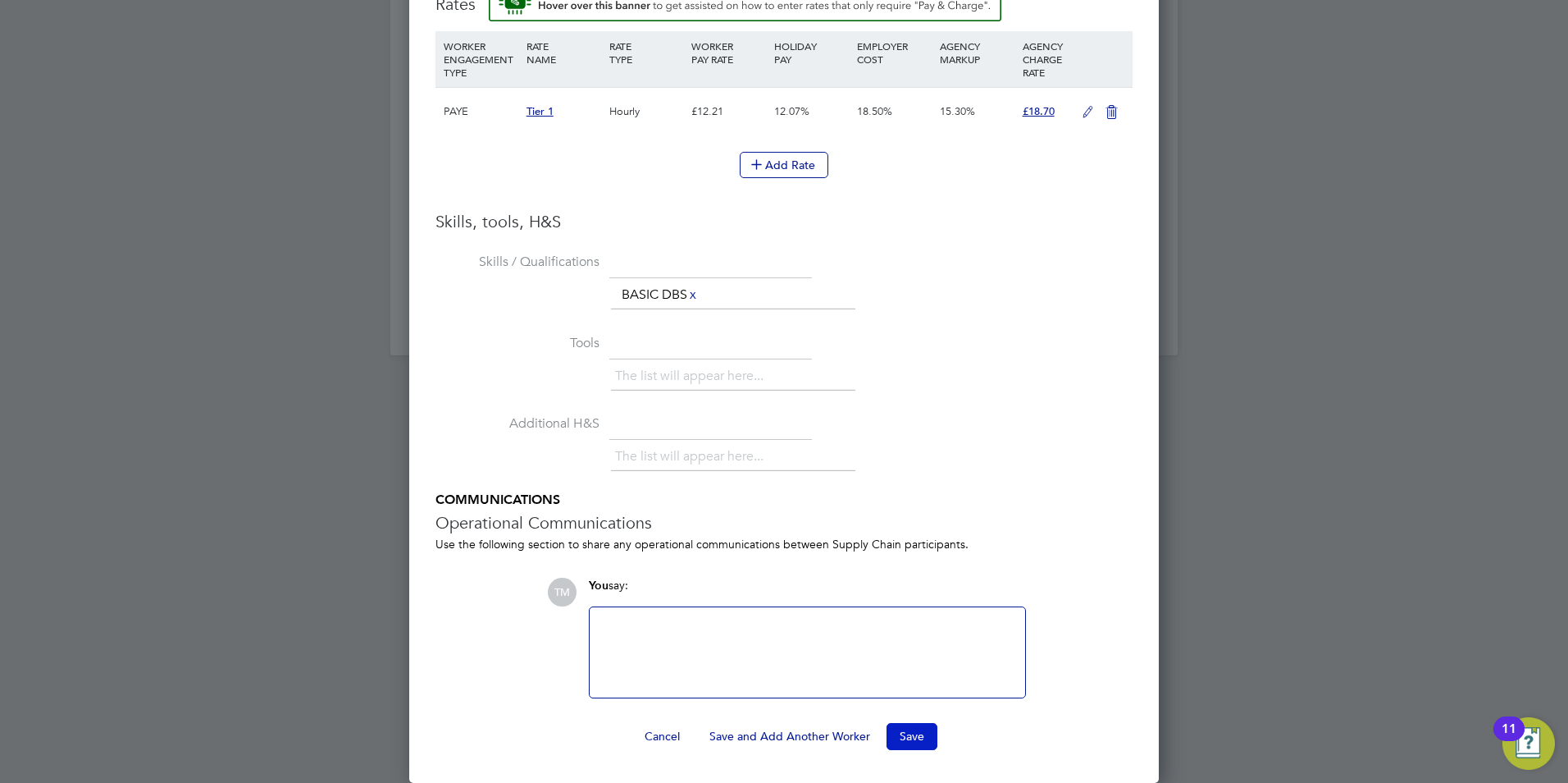
click at [900, 734] on button "Save" at bounding box center [912, 736] width 51 height 26
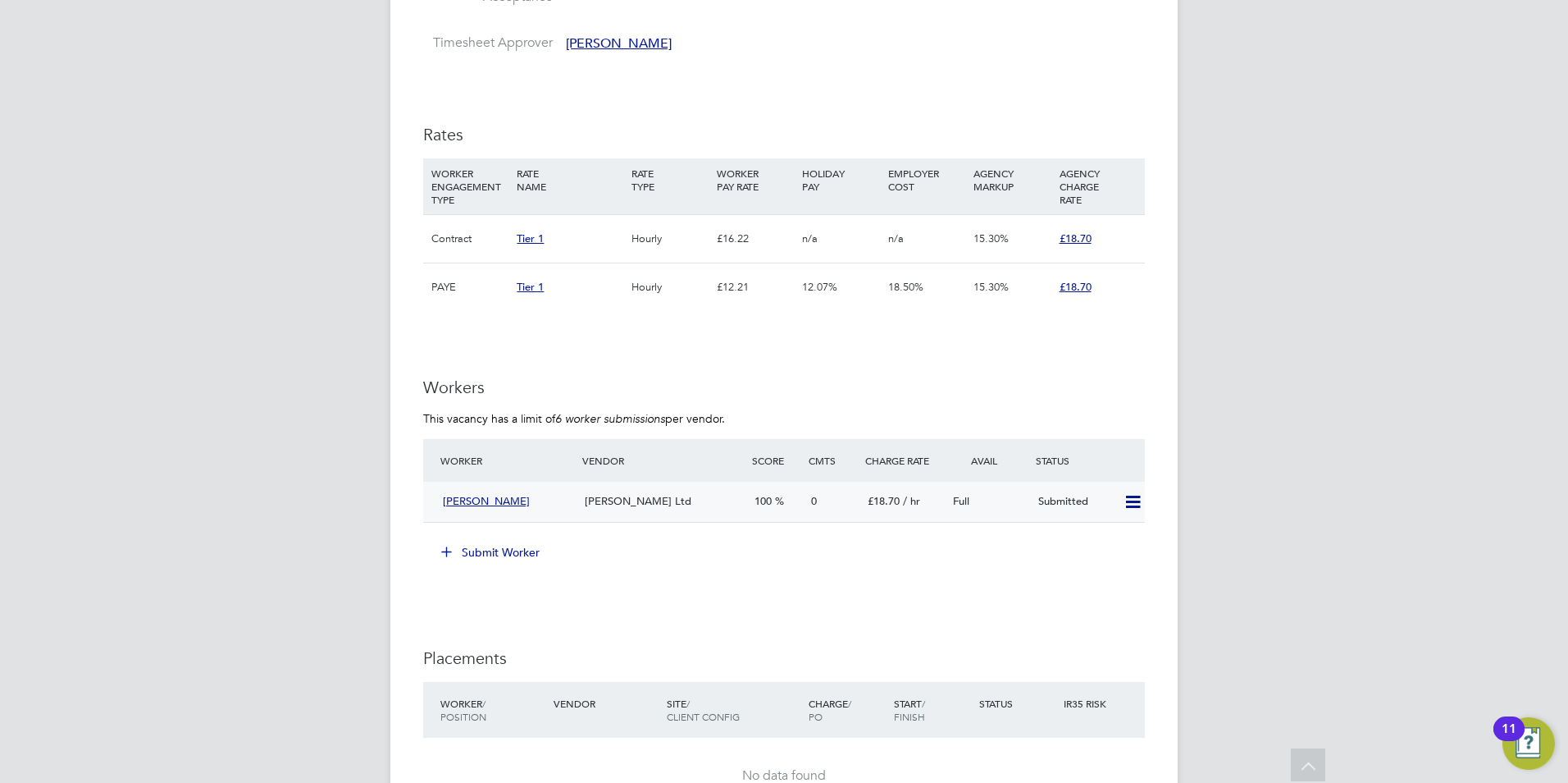
click at [1127, 509] on icon at bounding box center [1133, 502] width 20 height 14
click at [485, 508] on span "[PERSON_NAME]" at bounding box center [486, 500] width 87 height 14
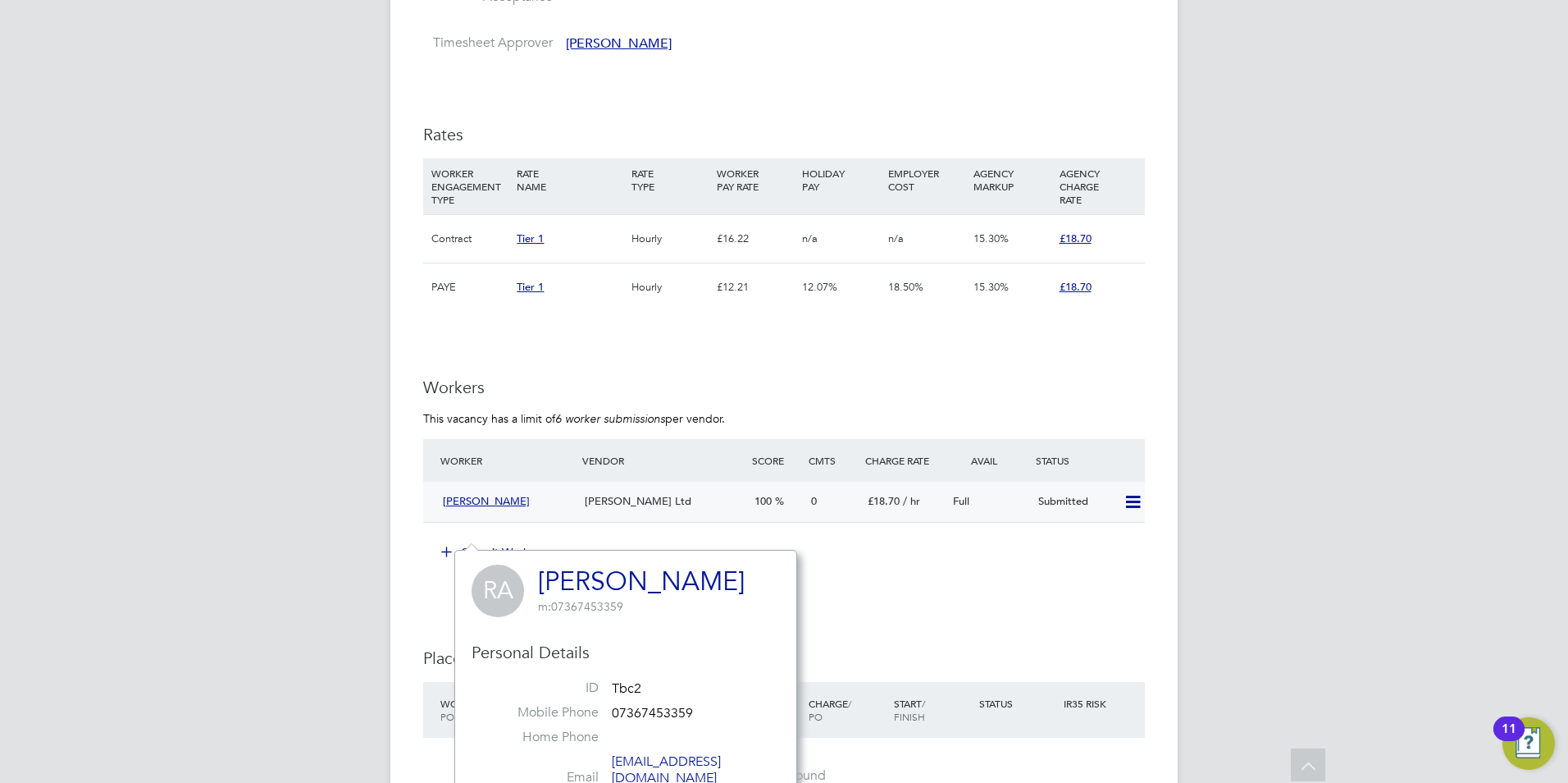
click at [474, 516] on div "[PERSON_NAME]" at bounding box center [508, 502] width 142 height 27
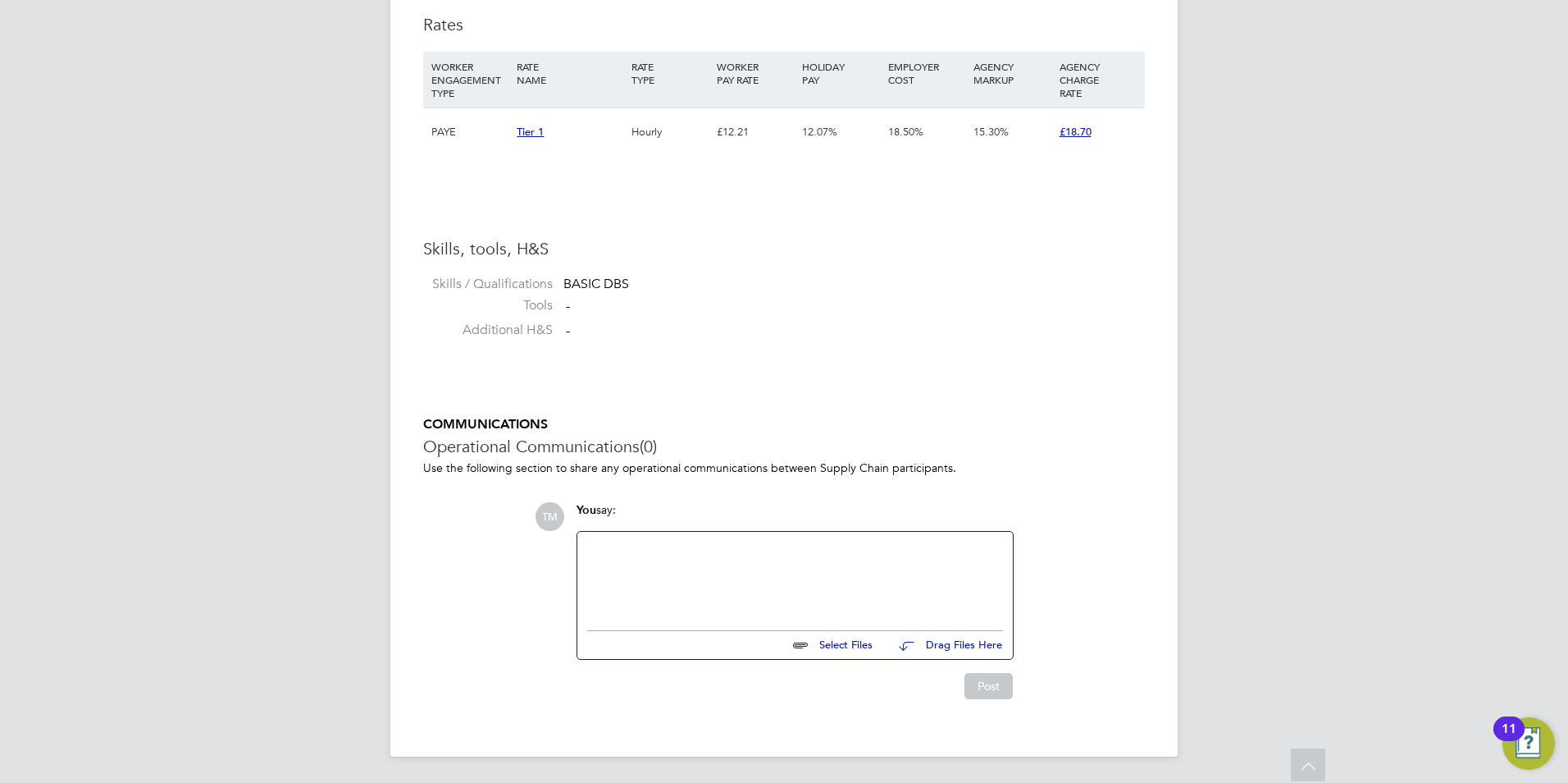
click at [826, 642] on input "file" at bounding box center [879, 642] width 246 height 23
type input "C:\fakepath\[PERSON_NAME] - Helpdesk Operator.docx"
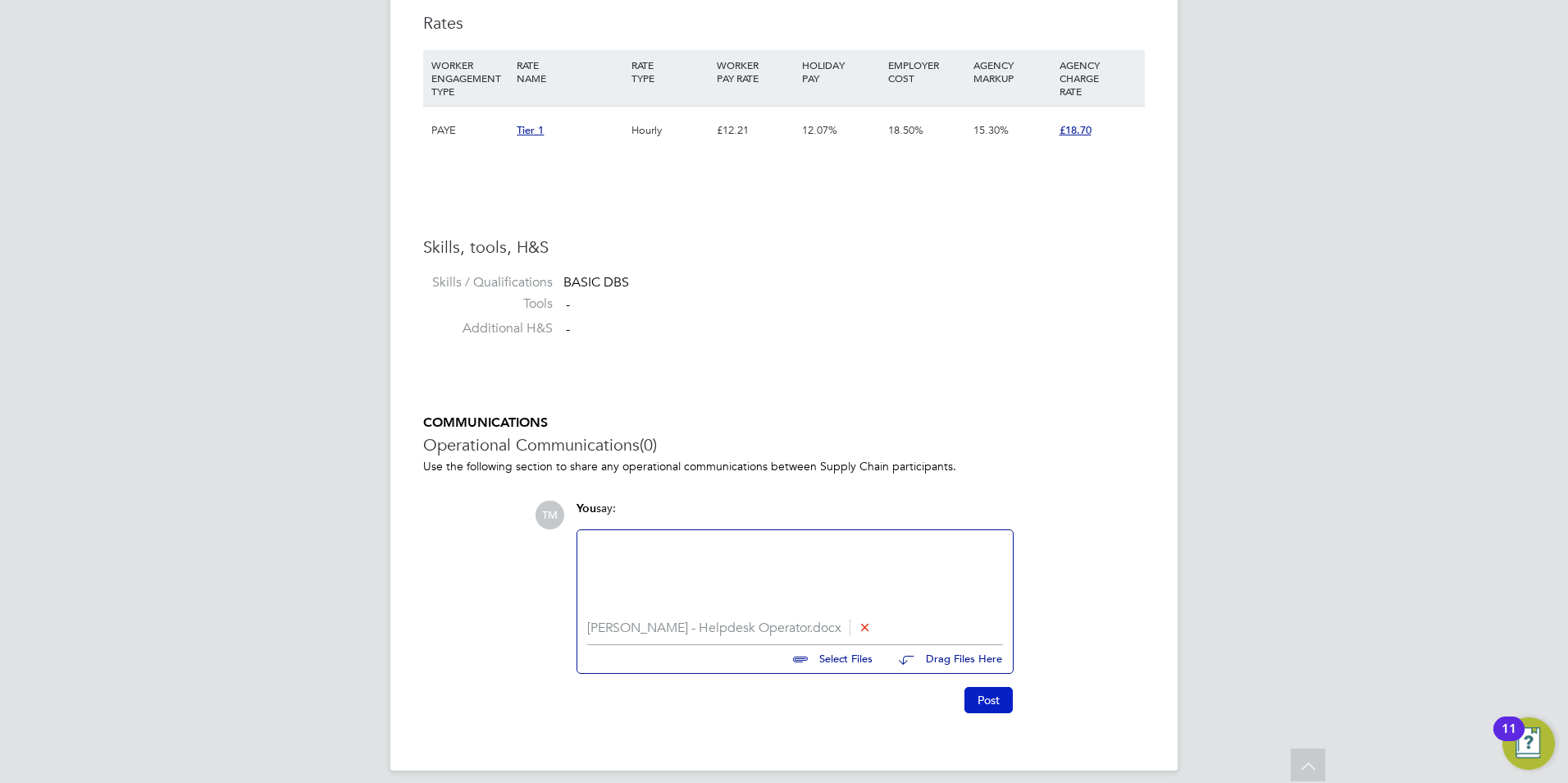
click at [976, 705] on button "Post" at bounding box center [988, 699] width 48 height 26
